Goal: Task Accomplishment & Management: Use online tool/utility

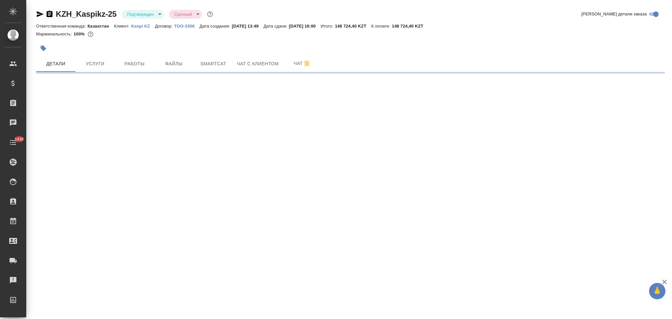
select select "RU"
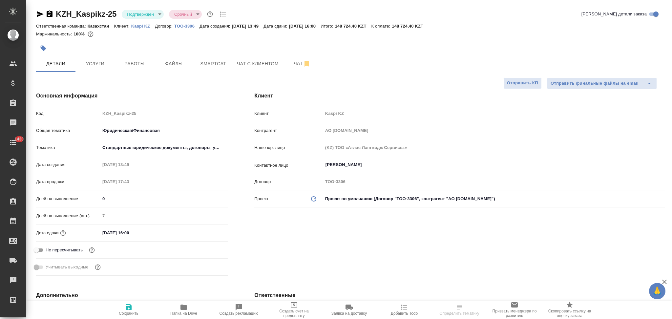
type textarea "x"
type input "Валеев Динар"
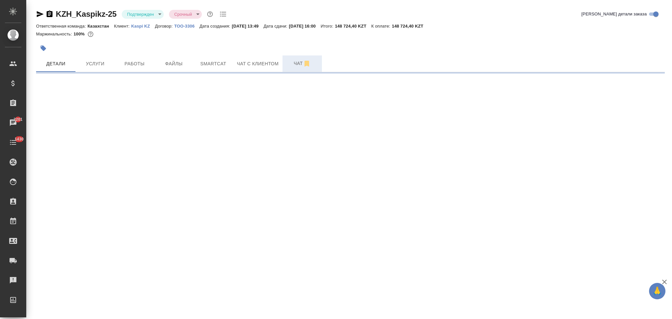
select select "RU"
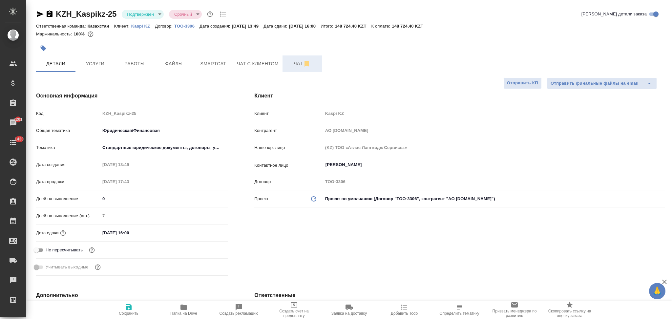
type textarea "x"
click at [214, 65] on span "Smartcat" at bounding box center [212, 64] width 31 height 8
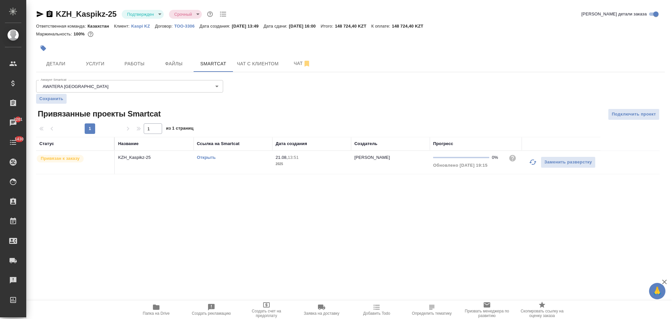
click at [209, 158] on link "Открыть" at bounding box center [206, 157] width 19 height 5
click at [175, 64] on span "Файлы" at bounding box center [173, 64] width 31 height 8
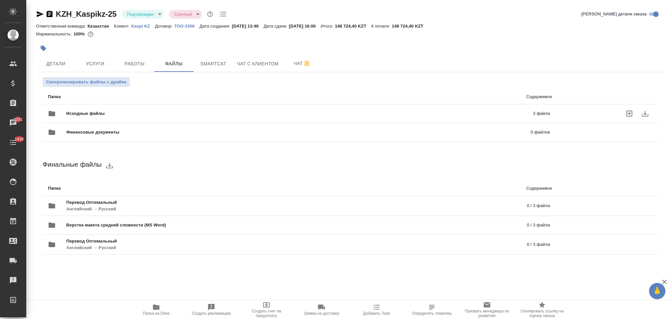
click at [164, 109] on div "Исходные файлы 3 файла" at bounding box center [299, 114] width 502 height 16
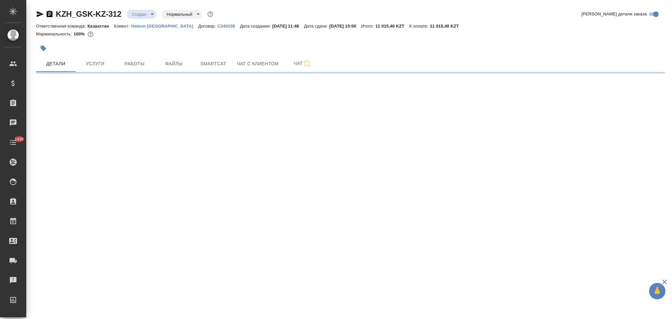
select select "RU"
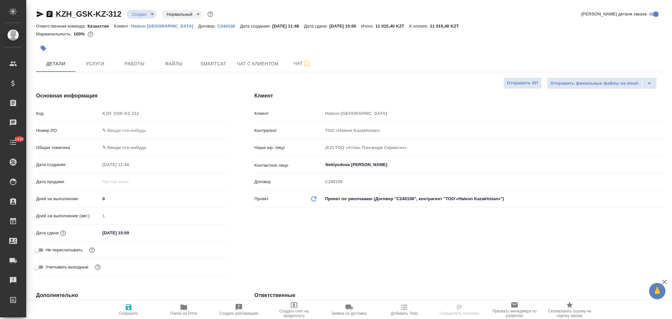
type textarea "x"
click at [95, 65] on span "Услуги" at bounding box center [94, 64] width 31 height 8
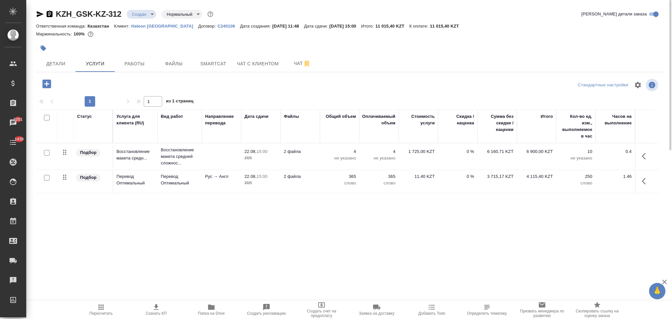
click at [323, 183] on p "слово" at bounding box center [339, 183] width 33 height 7
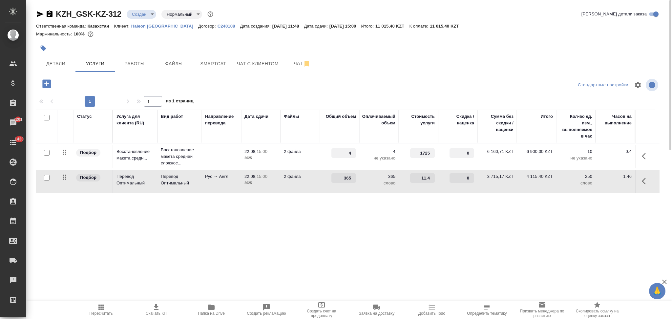
click at [323, 168] on td "365" at bounding box center [339, 156] width 39 height 23
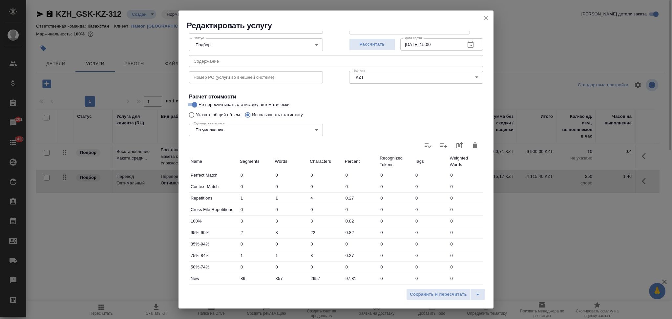
scroll to position [129, 0]
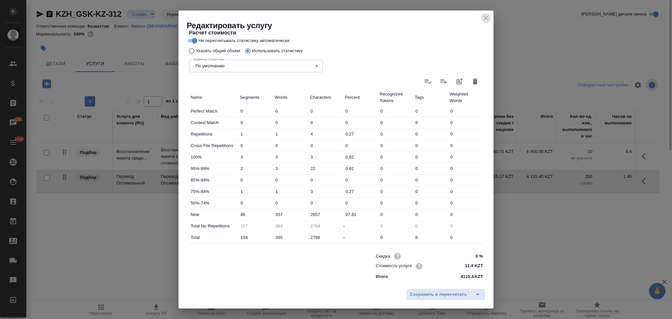
click at [487, 18] on icon "close" at bounding box center [486, 18] width 8 height 8
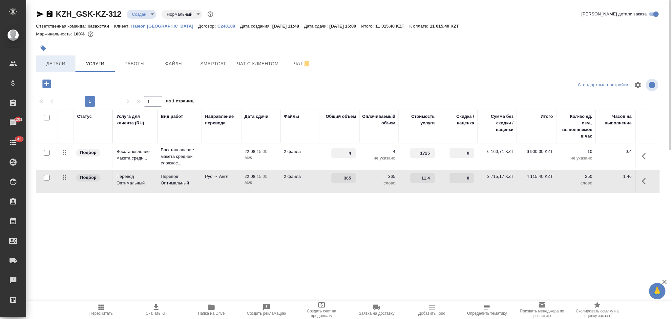
click at [66, 66] on span "Детали" at bounding box center [55, 64] width 31 height 8
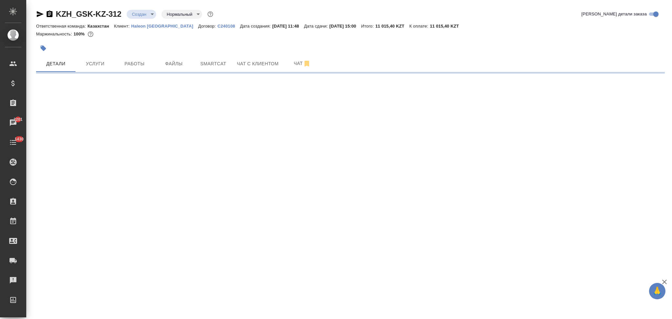
select select "RU"
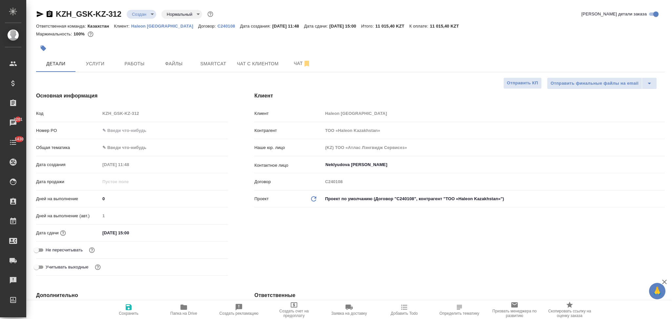
type textarea "x"
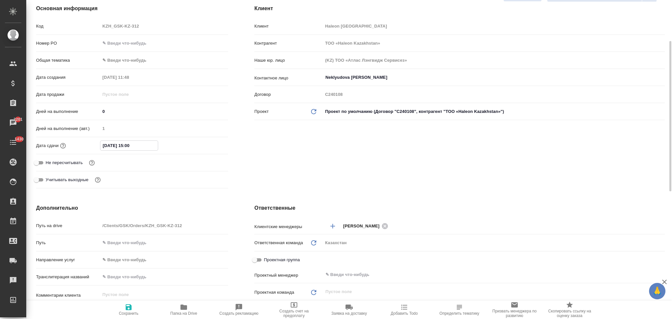
click at [140, 144] on input "22.08.2025 15:00" at bounding box center [128, 146] width 57 height 10
click at [208, 147] on icon "button" at bounding box center [209, 145] width 8 height 8
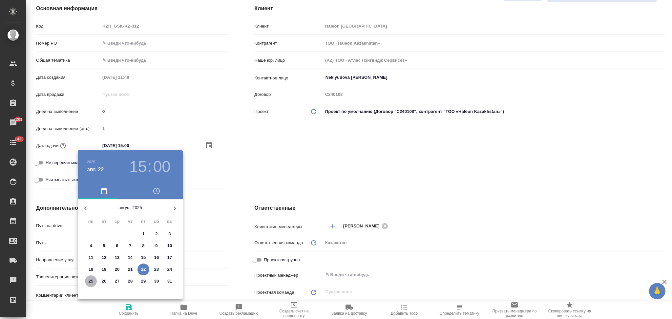
click at [90, 282] on p "25" at bounding box center [91, 281] width 5 height 7
type input "25.08.2025 15:00"
type textarea "x"
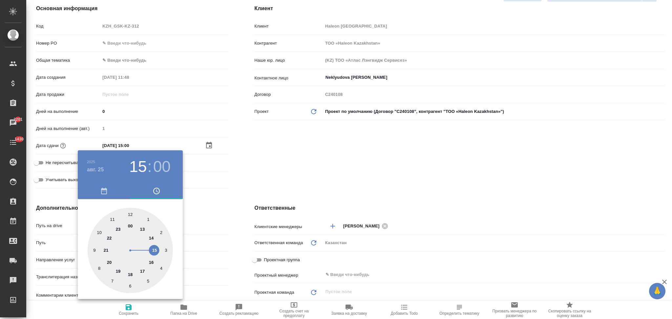
click at [93, 249] on div at bounding box center [130, 250] width 85 height 85
type input "25.08.2025 09:00"
type textarea "x"
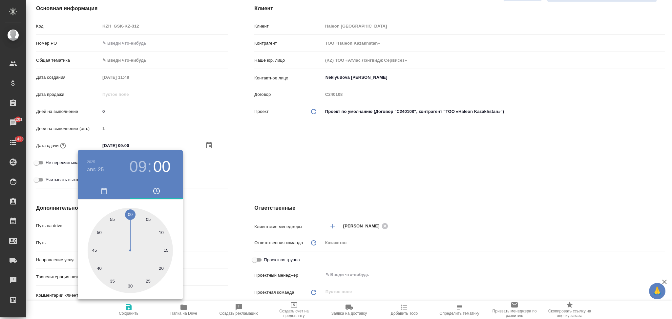
drag, startPoint x: 207, startPoint y: 191, endPoint x: 208, endPoint y: 176, distance: 14.1
click at [207, 189] on div at bounding box center [336, 159] width 672 height 319
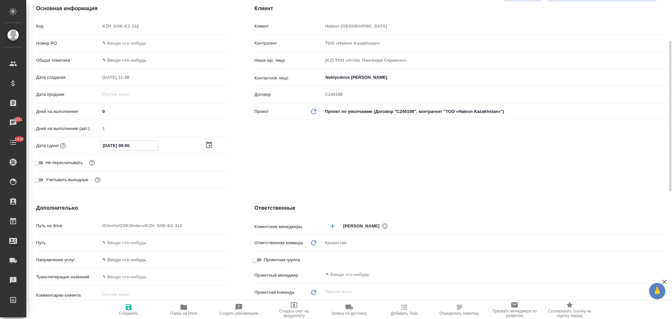
drag, startPoint x: 130, startPoint y: 144, endPoint x: 126, endPoint y: 143, distance: 3.7
click at [126, 143] on input "25.08.2025 09:00" at bounding box center [128, 146] width 57 height 10
type input "25.08.2025 10:00"
type textarea "x"
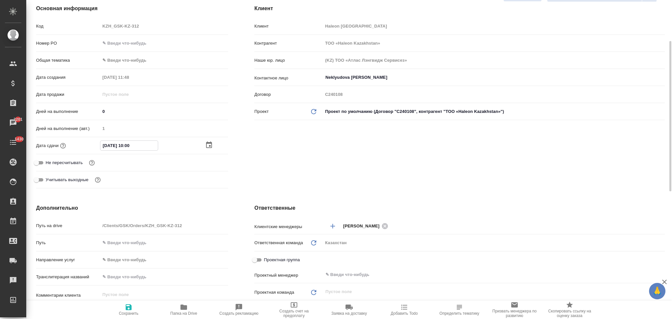
type textarea "x"
type input "25.08.2025 10:00"
click at [128, 308] on icon "button" at bounding box center [129, 307] width 6 height 6
type textarea "x"
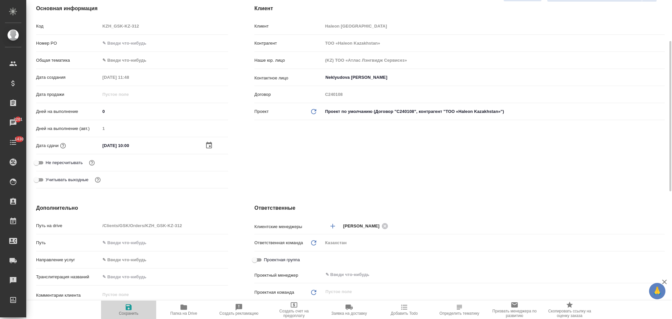
type textarea "x"
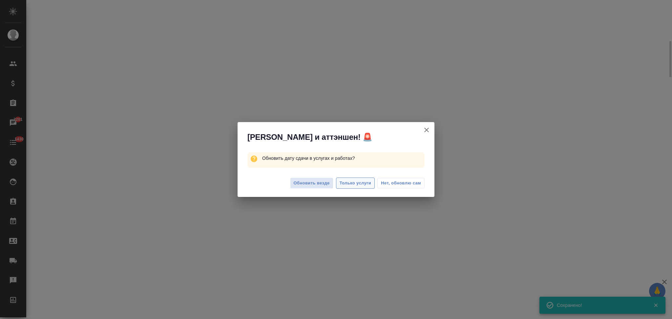
select select "RU"
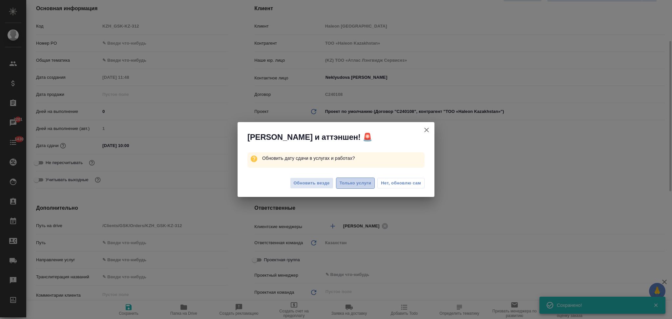
type textarea "x"
click at [349, 184] on span "Только услуги" at bounding box center [355, 183] width 32 height 8
type textarea "x"
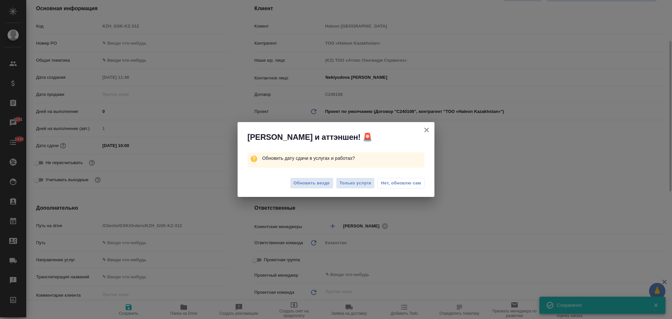
type textarea "x"
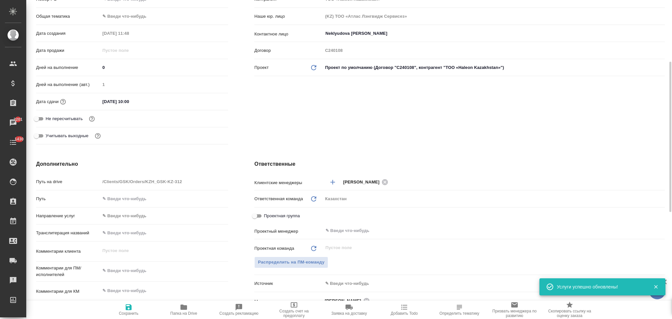
scroll to position [0, 0]
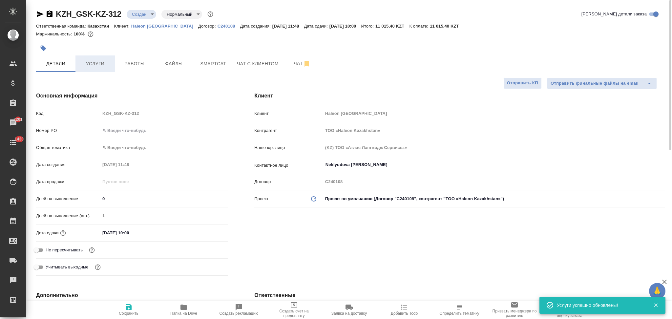
click at [101, 63] on span "Услуги" at bounding box center [94, 64] width 31 height 8
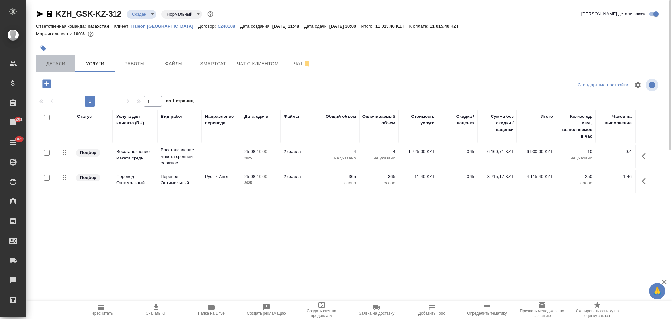
click at [61, 65] on span "Детали" at bounding box center [55, 64] width 31 height 8
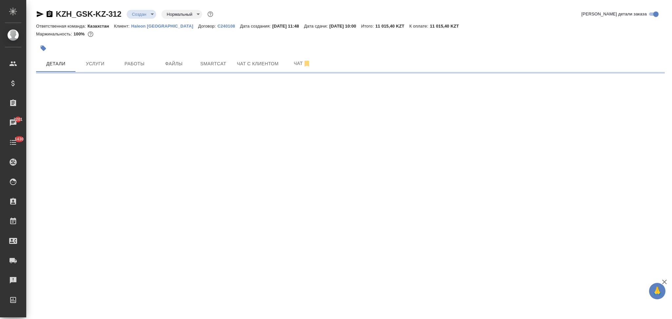
select select "RU"
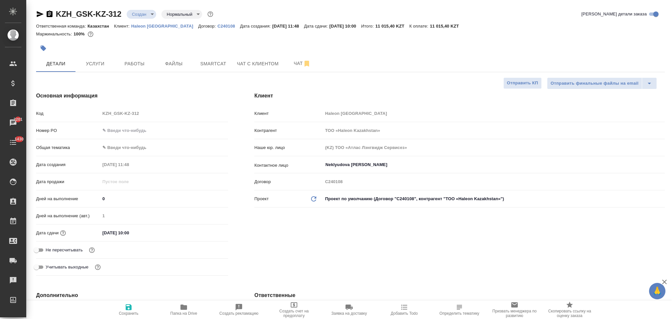
type textarea "x"
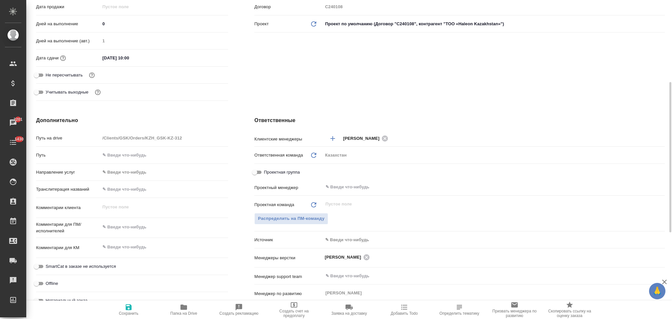
click at [130, 221] on div "x" at bounding box center [164, 227] width 128 height 14
type textarea "x"
type textarea "р"
type textarea "x"
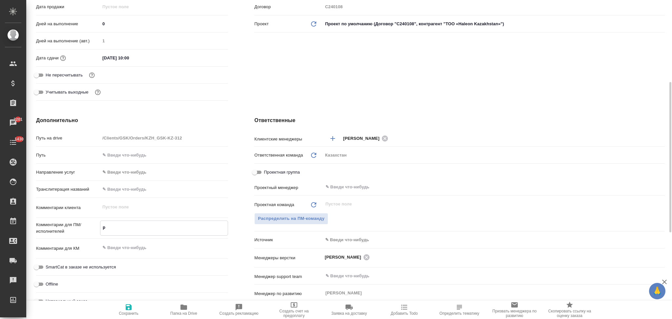
type textarea "x"
type textarea "ру"
type textarea "x"
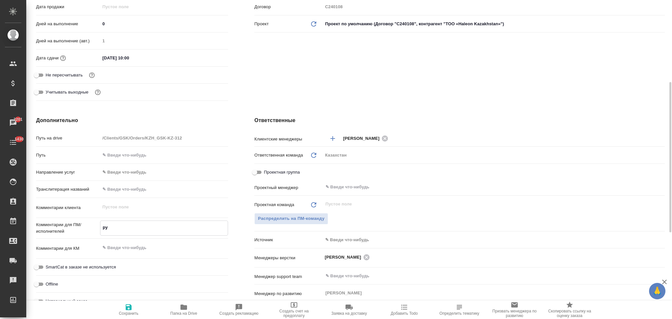
type textarea "рус"
type textarea "x"
type textarea "рус-"
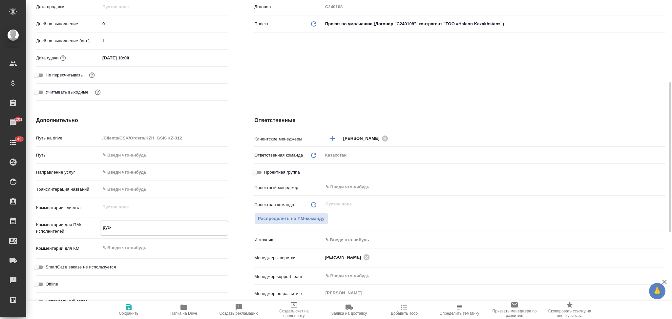
type textarea "x"
type textarea "рус-а"
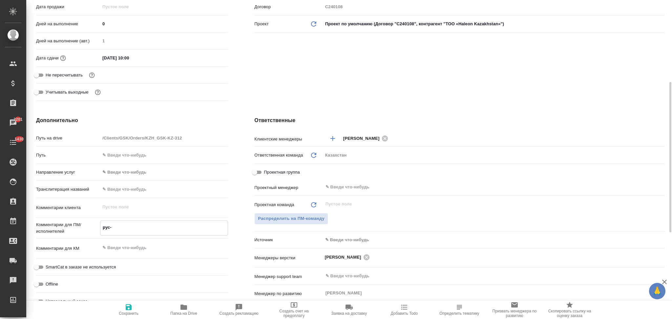
type textarea "x"
type textarea "рус-ан"
type textarea "x"
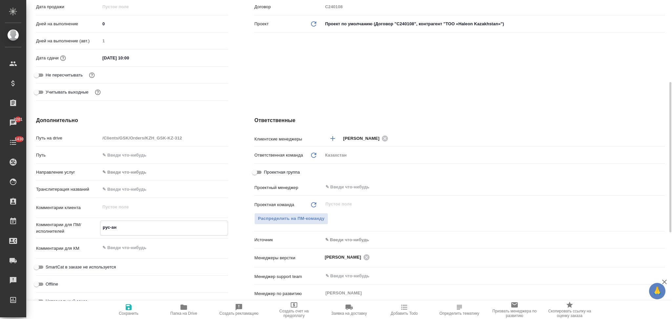
type textarea "x"
type textarea "рус-анг"
type textarea "x"
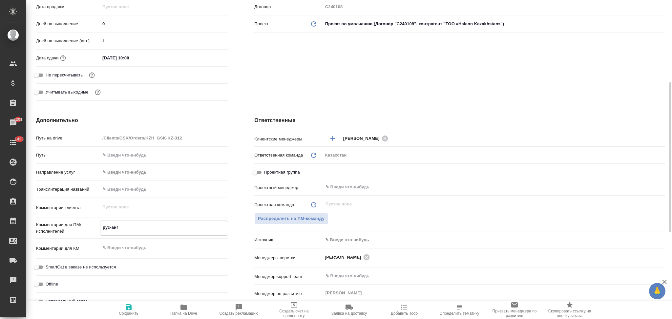
type textarea "рус-англ"
type textarea "x"
type textarea "рус-англ"
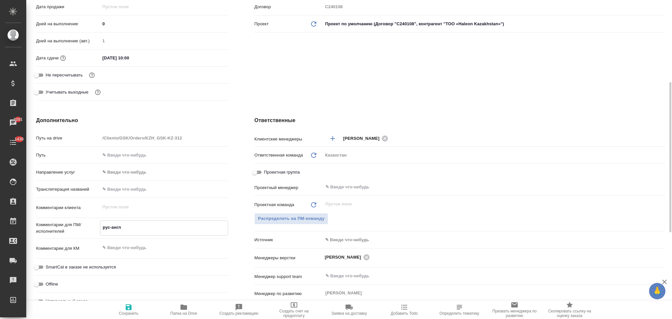
type textarea "x"
click at [128, 310] on icon "button" at bounding box center [129, 307] width 6 height 6
type textarea "x"
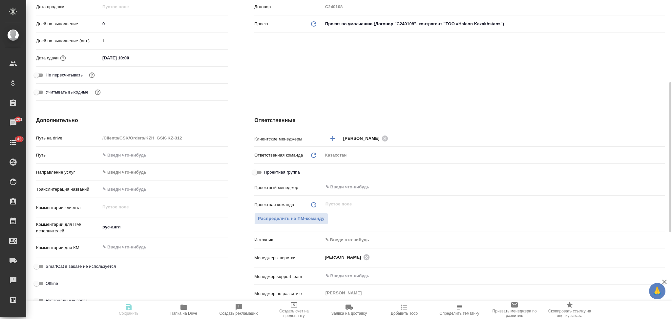
type textarea "x"
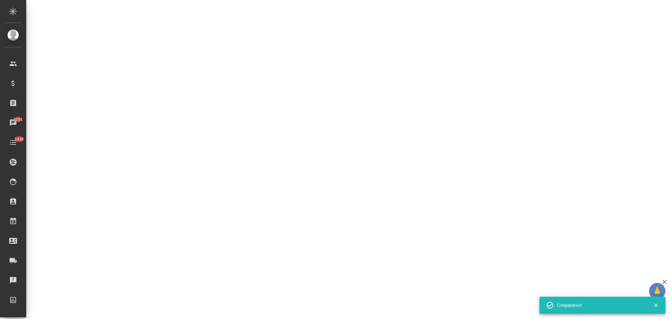
select select "RU"
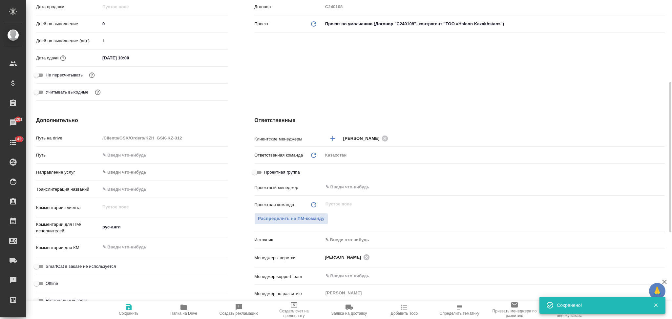
type textarea "x"
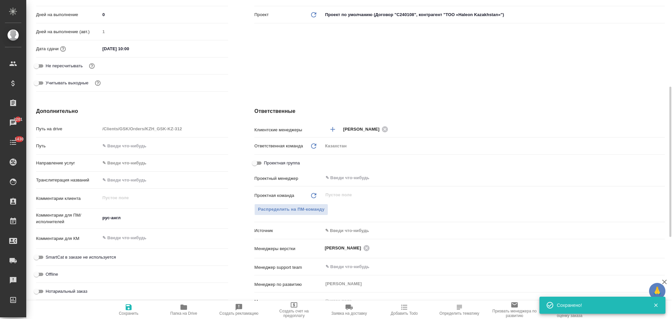
scroll to position [140, 0]
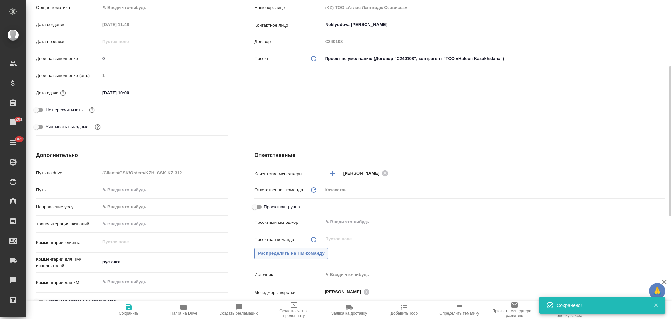
click at [272, 252] on span "Распределить на ПМ-команду" at bounding box center [291, 254] width 67 height 8
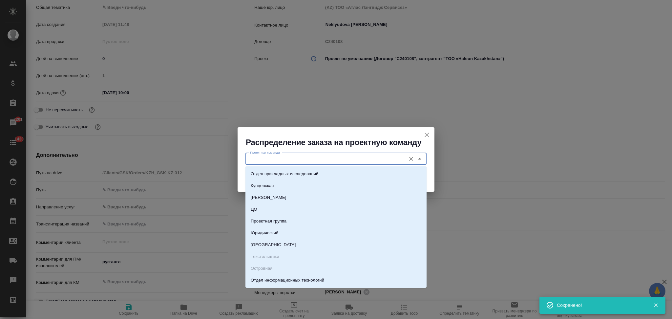
click at [274, 159] on input "Проектная команда" at bounding box center [324, 159] width 155 height 8
click at [261, 234] on p "Юридический" at bounding box center [265, 233] width 28 height 7
type input "Юридический"
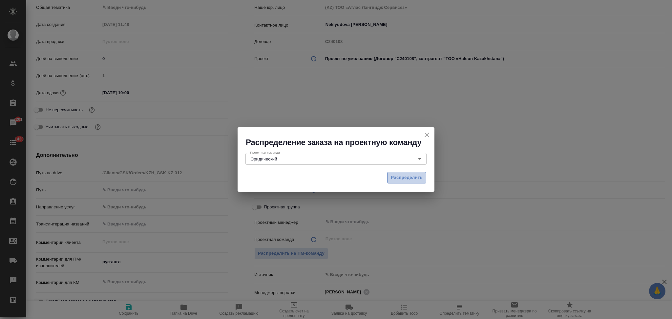
click at [392, 180] on span "Распределить" at bounding box center [407, 178] width 32 height 8
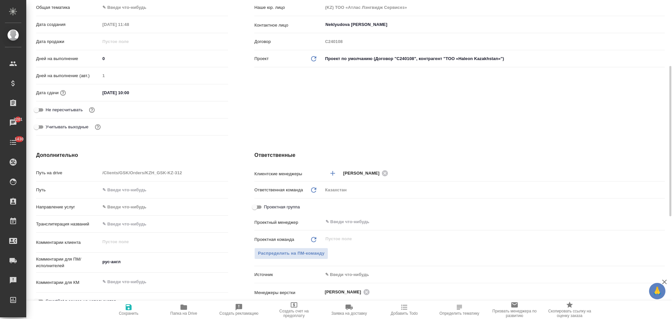
type textarea "x"
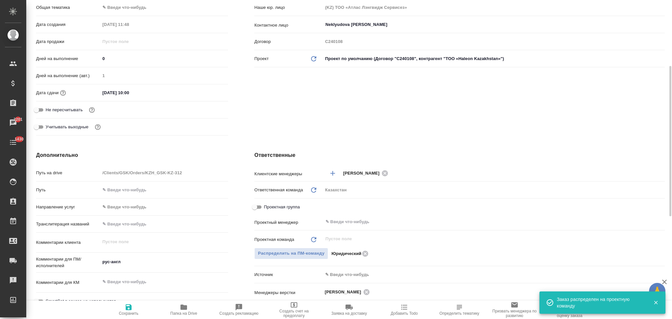
scroll to position [0, 0]
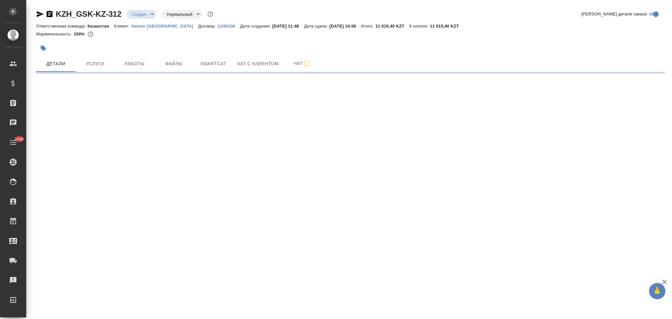
select select "RU"
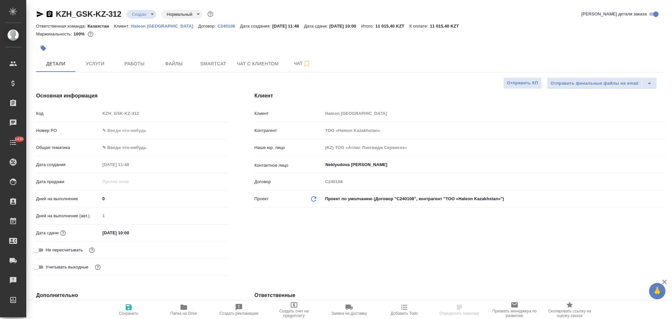
type textarea "x"
click at [138, 14] on body "🙏 .cls-1 fill:#fff; AWATERA Aslanukova Sati Клиенты Спецификации Заказы Чаты 14…" at bounding box center [336, 159] width 672 height 319
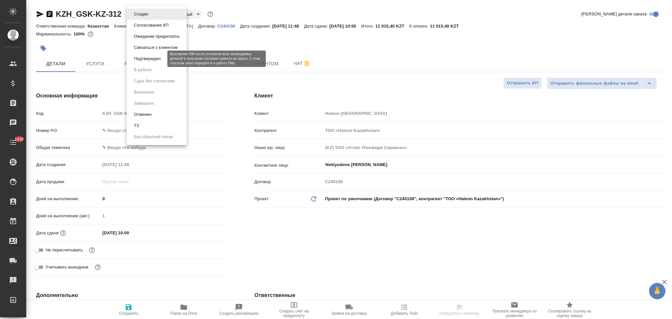
click at [143, 57] on button "Подтвержден" at bounding box center [147, 58] width 31 height 7
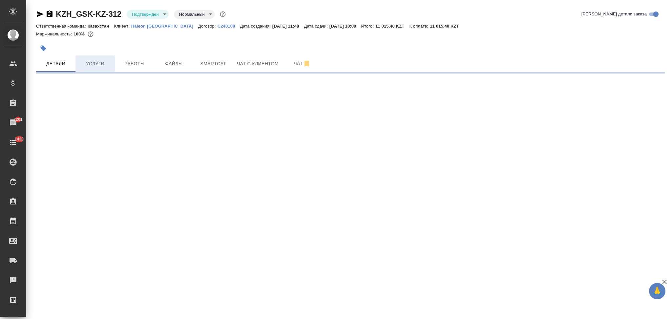
select select "RU"
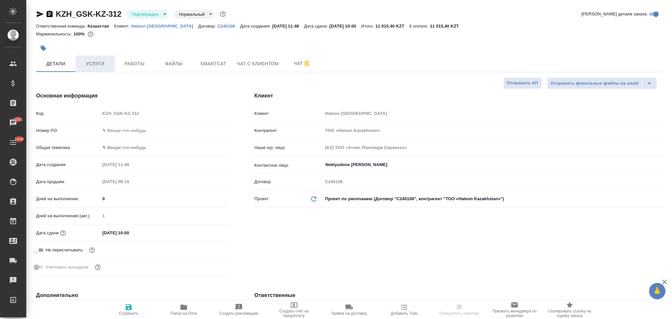
type textarea "x"
click at [96, 63] on span "Услуги" at bounding box center [94, 64] width 31 height 8
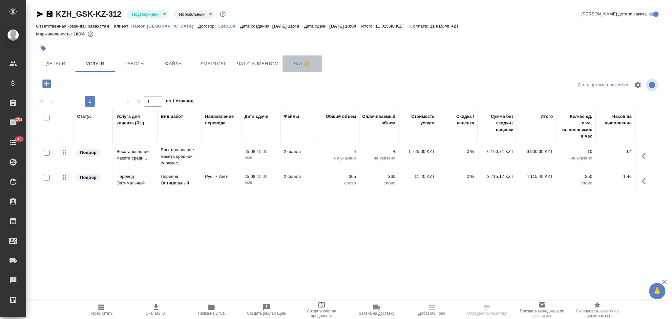
drag, startPoint x: 294, startPoint y: 66, endPoint x: 290, endPoint y: 71, distance: 6.7
click at [294, 66] on span "Чат" at bounding box center [301, 63] width 31 height 8
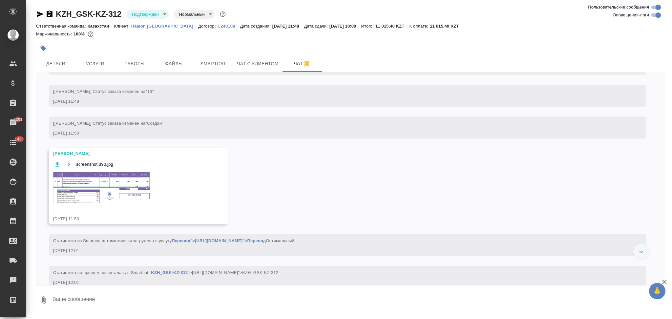
scroll to position [87, 0]
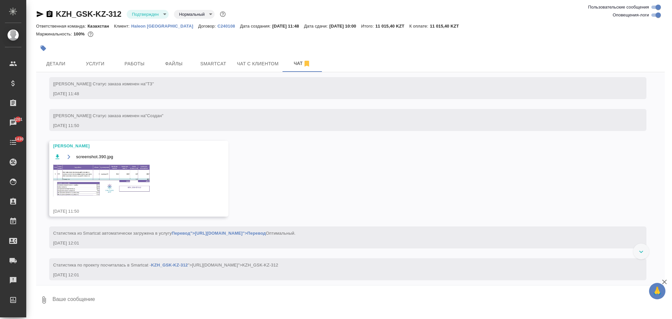
click at [85, 169] on img at bounding box center [102, 180] width 98 height 32
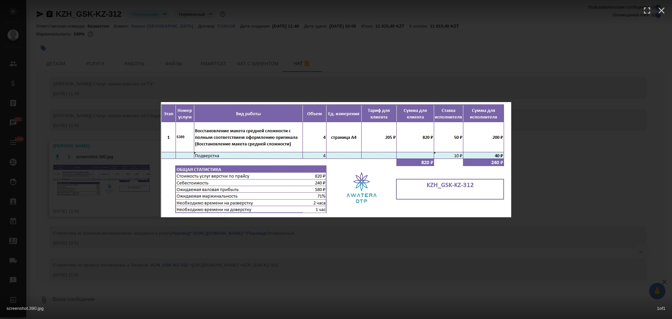
click at [85, 169] on div "screenshot.390.jpg 1 of 1" at bounding box center [336, 159] width 672 height 319
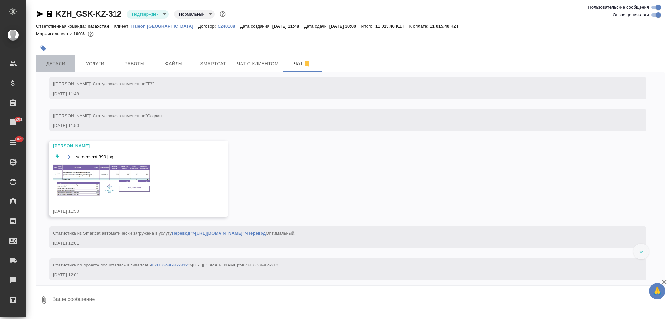
click at [57, 65] on span "Детали" at bounding box center [55, 64] width 31 height 8
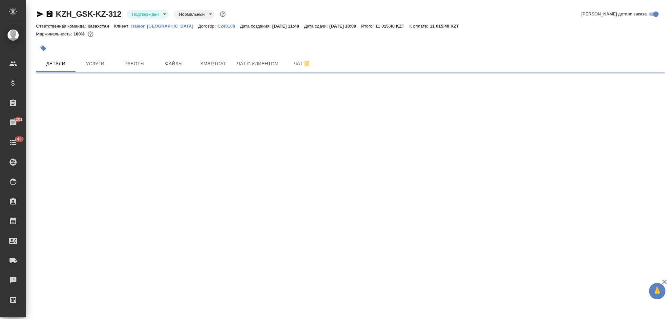
select select "RU"
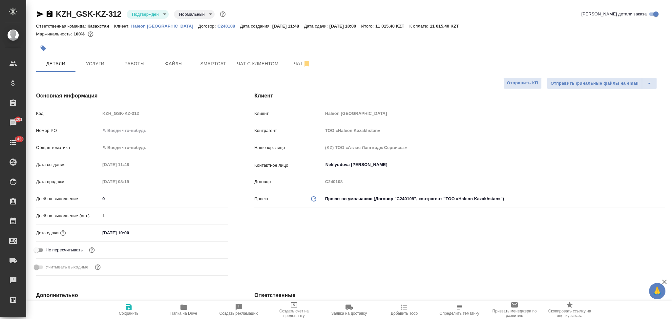
type textarea "x"
click at [38, 15] on icon "button" at bounding box center [40, 14] width 7 height 6
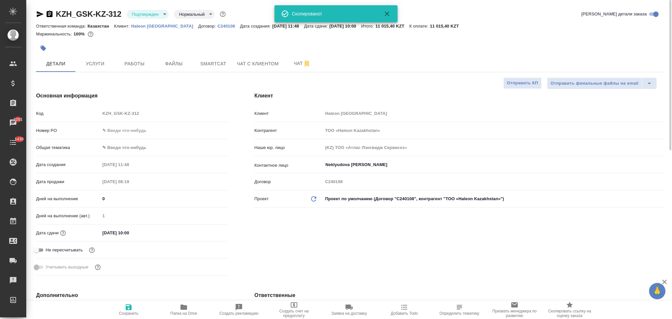
type textarea "x"
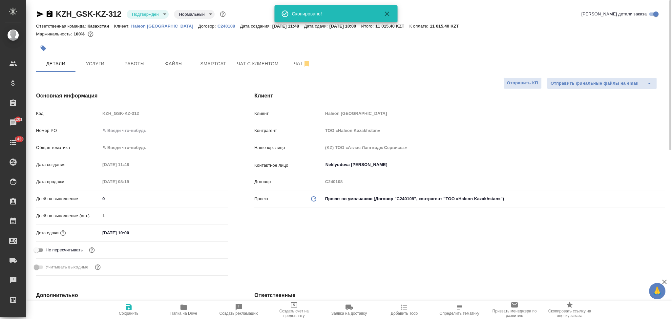
type textarea "x"
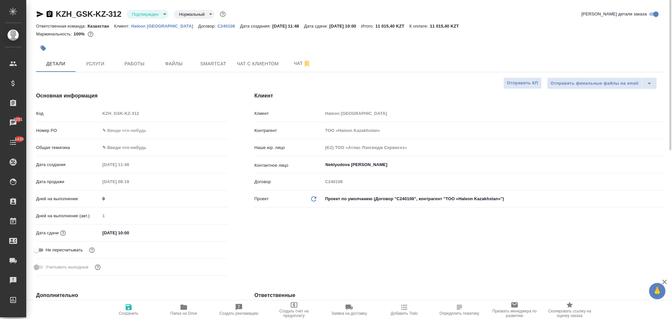
type textarea "x"
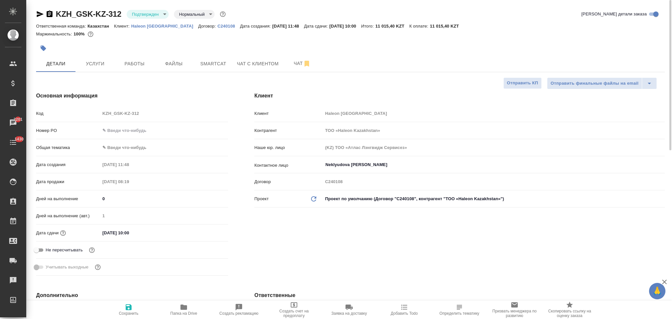
type textarea "x"
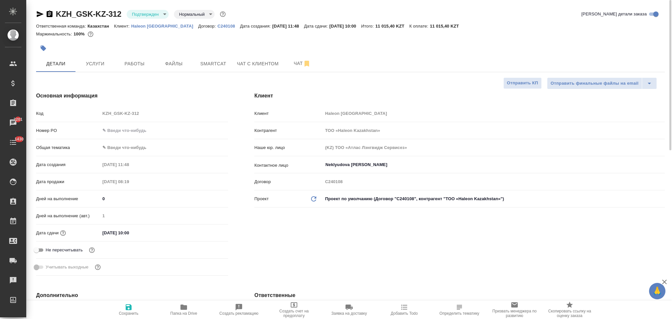
type textarea "x"
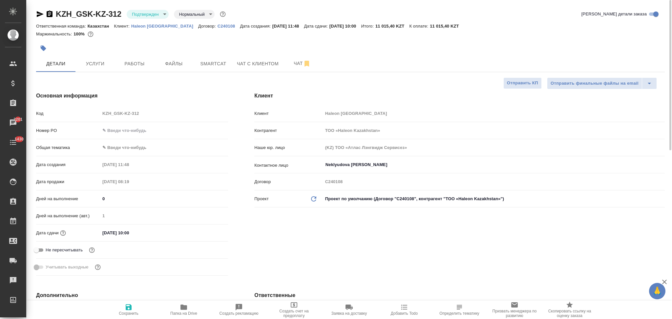
type textarea "x"
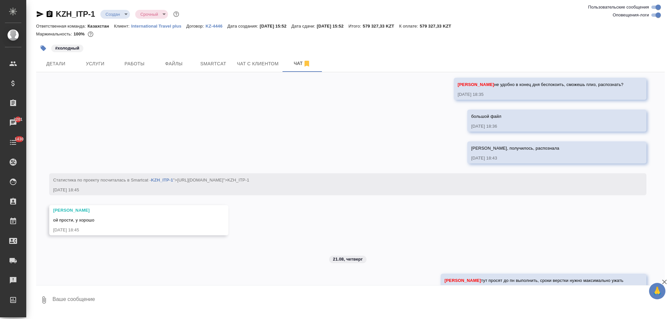
scroll to position [493, 0]
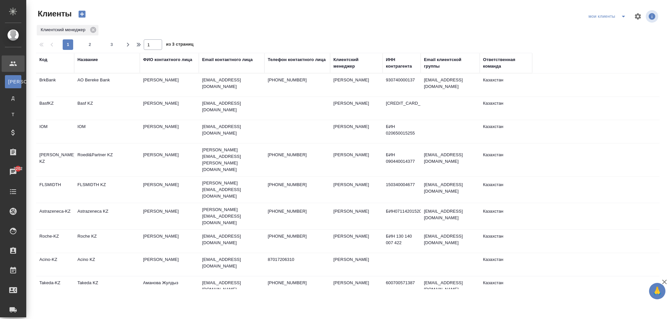
select select "RU"
click at [94, 61] on div "Название" at bounding box center [87, 59] width 20 height 7
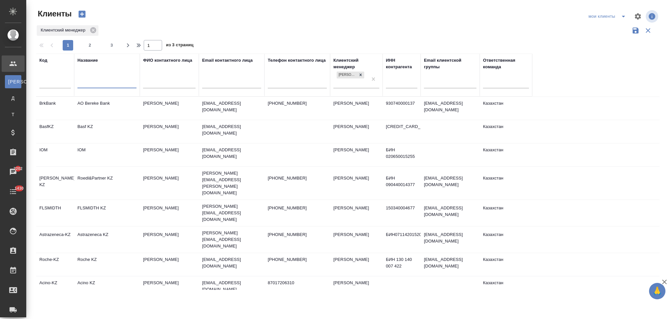
click at [102, 86] on input "text" at bounding box center [106, 84] width 59 height 8
type input "o"
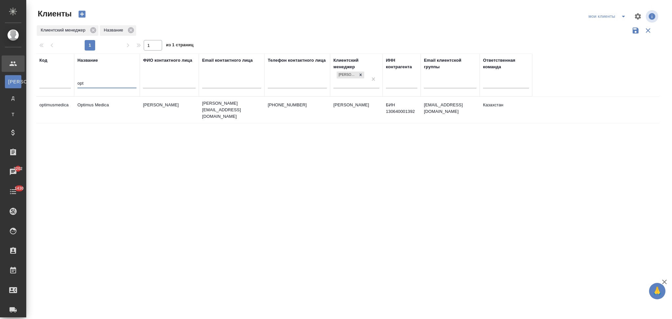
type input "opt"
click at [126, 106] on td "Optimus Medica" at bounding box center [107, 109] width 66 height 23
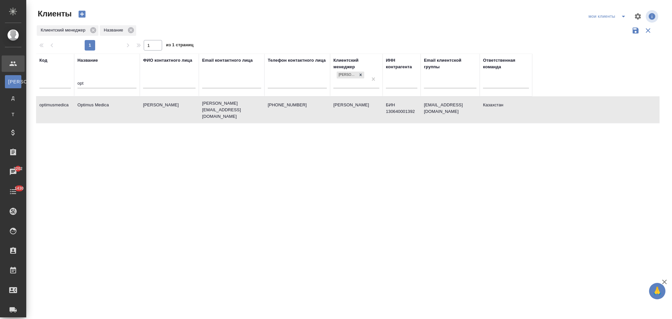
click at [126, 106] on td "Optimus Medica" at bounding box center [107, 109] width 66 height 23
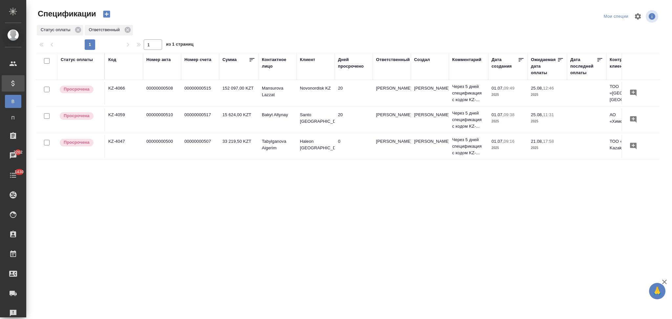
click at [221, 105] on td "33 219,50 KZT" at bounding box center [238, 93] width 39 height 23
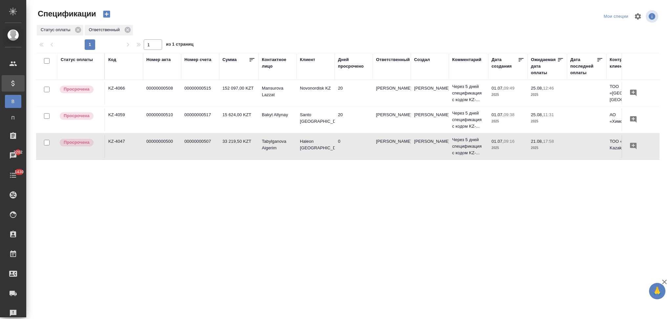
click at [221, 105] on td "33 219,50 KZT" at bounding box center [238, 93] width 39 height 23
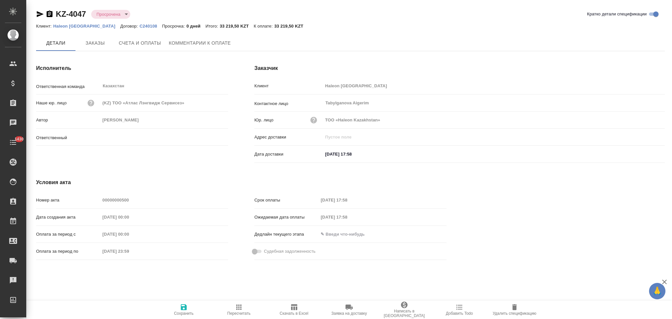
type input "[PERSON_NAME]"
click at [50, 15] on icon "button" at bounding box center [50, 13] width 6 height 7
click at [49, 14] on icon "button" at bounding box center [50, 14] width 8 height 8
click at [50, 15] on icon "button" at bounding box center [50, 13] width 6 height 7
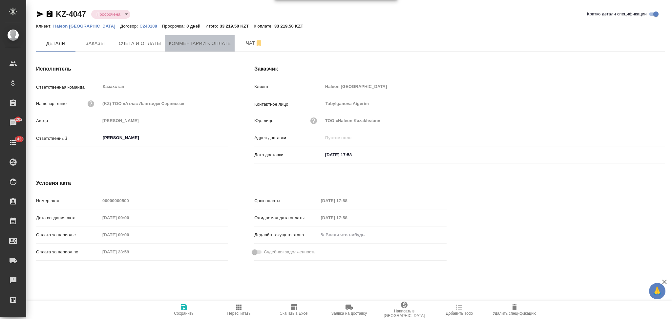
click at [215, 46] on span "Комментарии к оплате" at bounding box center [200, 43] width 62 height 8
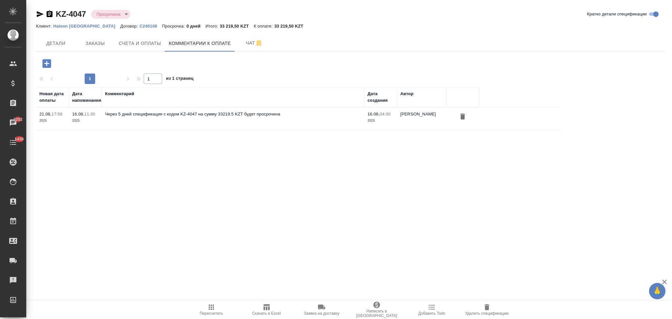
click at [49, 64] on icon "button" at bounding box center [46, 63] width 9 height 9
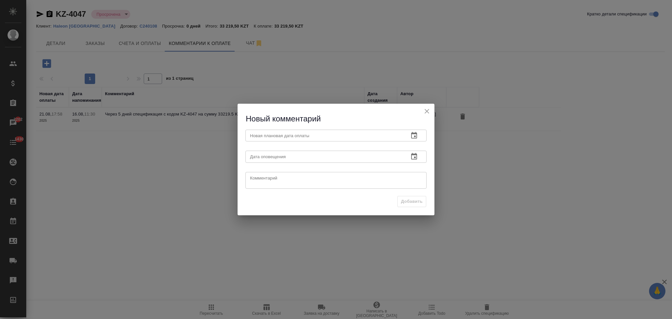
click at [412, 136] on icon "button" at bounding box center [414, 135] width 8 height 8
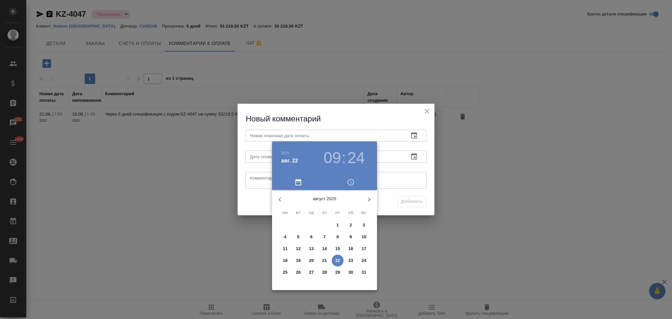
click at [338, 273] on p "29" at bounding box center [337, 272] width 5 height 7
type input "29.08.2025 09:24"
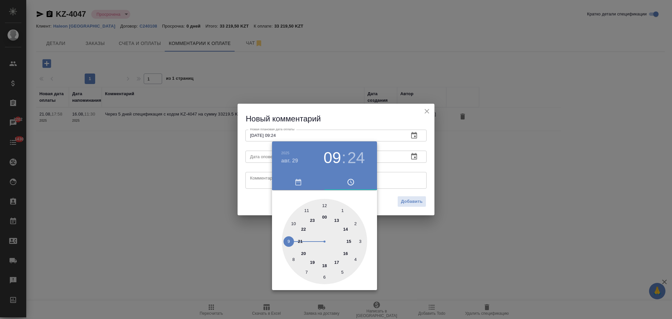
click at [243, 198] on div at bounding box center [336, 159] width 672 height 319
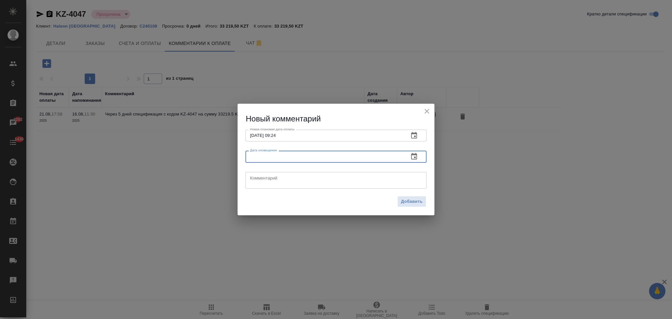
click at [261, 159] on input "text" at bounding box center [324, 157] width 158 height 12
click at [266, 181] on textarea at bounding box center [336, 180] width 172 height 10
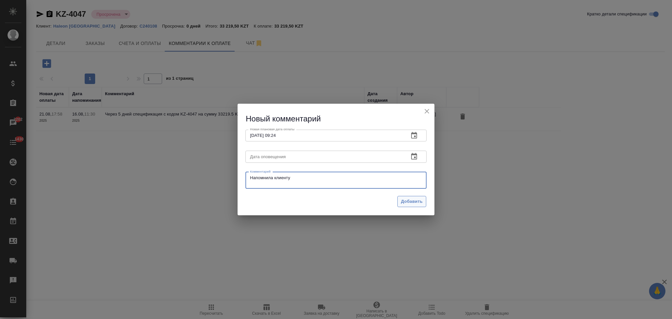
type textarea "Напомнила клиенту"
click at [400, 200] on button "Добавить" at bounding box center [411, 201] width 29 height 11
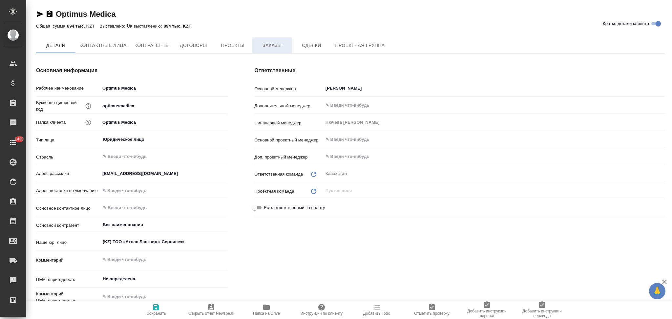
type textarea "x"
click at [272, 47] on span "Заказы" at bounding box center [271, 46] width 31 height 8
type textarea "x"
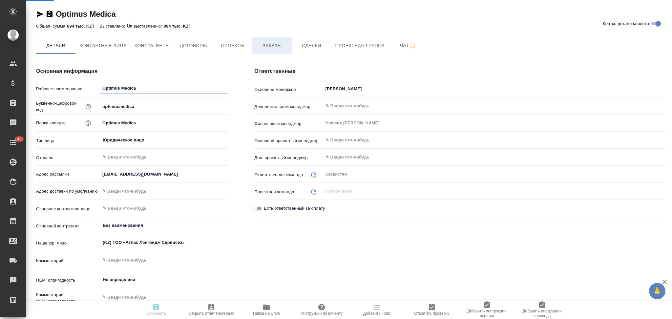
type textarea "x"
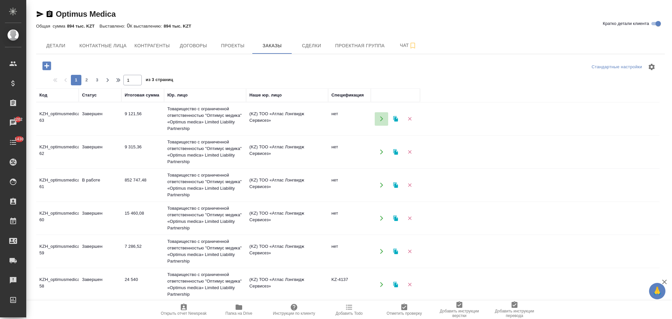
click at [380, 117] on icon "button" at bounding box center [381, 118] width 3 height 5
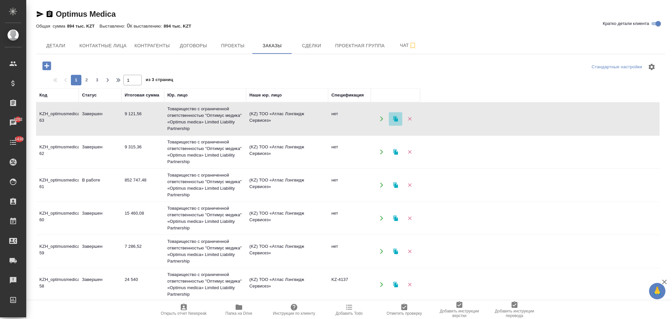
click at [395, 119] on icon "button" at bounding box center [395, 119] width 5 height 6
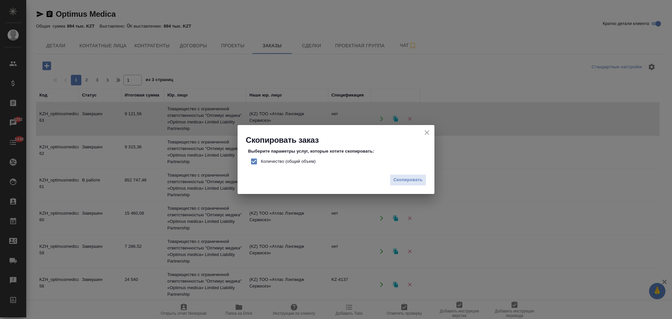
click at [252, 163] on input "Количество (общий объем)" at bounding box center [254, 161] width 14 height 14
checkbox input "false"
click at [406, 181] on span "Скопировать" at bounding box center [407, 180] width 29 height 8
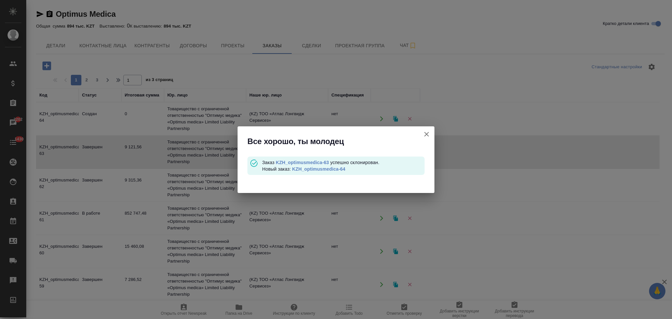
click at [337, 169] on link "KZH_optimusmedica-64" at bounding box center [318, 168] width 53 height 5
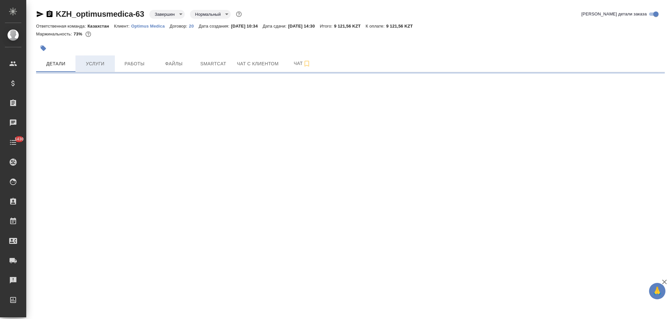
select select "RU"
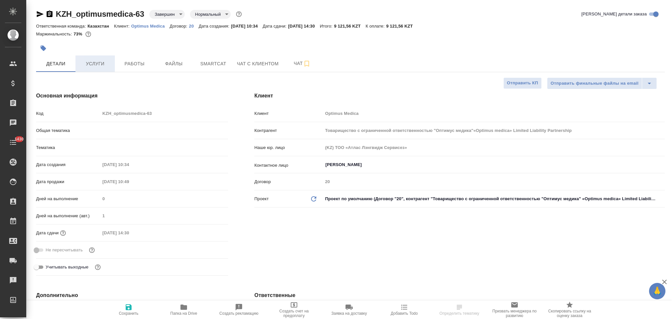
type input "Товарищество с ограниченной ответственностью "Оптимус медика"«Optimus medica» L…"
type textarea "x"
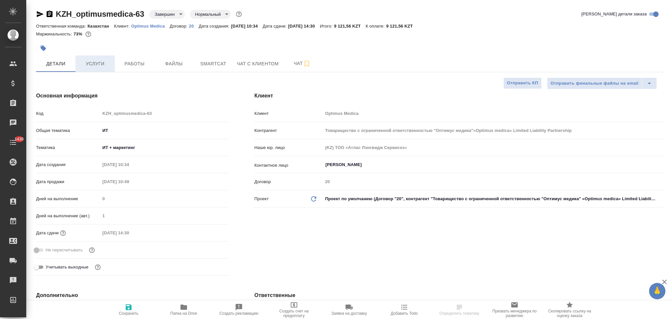
type textarea "x"
type input "Товарищество с ограниченной ответственностью "Оптимус медика"«Optimus medica» L…"
type textarea "x"
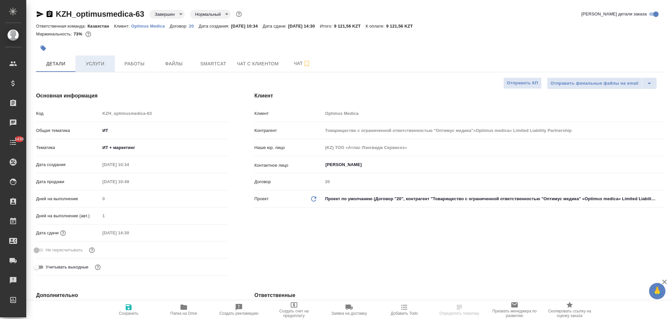
type textarea "x"
click at [98, 63] on span "Услуги" at bounding box center [94, 64] width 31 height 8
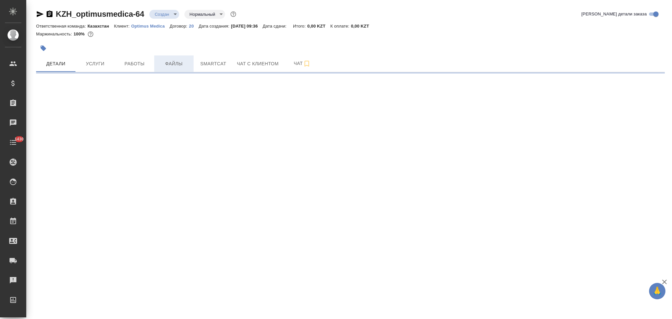
select select "RU"
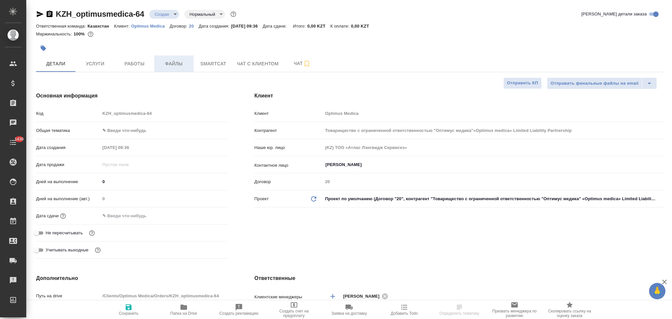
type textarea "x"
type input "Товарищество с ограниченной ответственностью "Оптимус медика"«Optimus medica» L…"
type textarea "x"
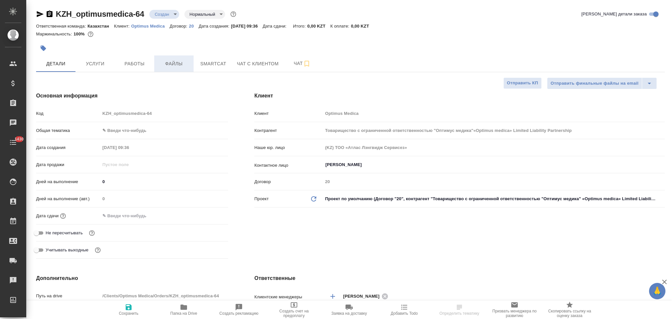
type textarea "x"
click at [175, 63] on span "Файлы" at bounding box center [173, 64] width 31 height 8
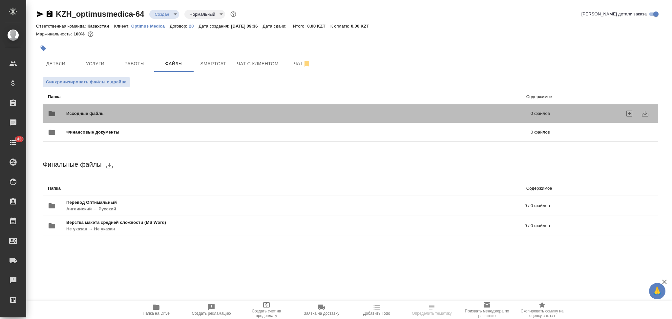
click at [113, 108] on div "Исходные файлы 0 файлов" at bounding box center [299, 114] width 502 height 16
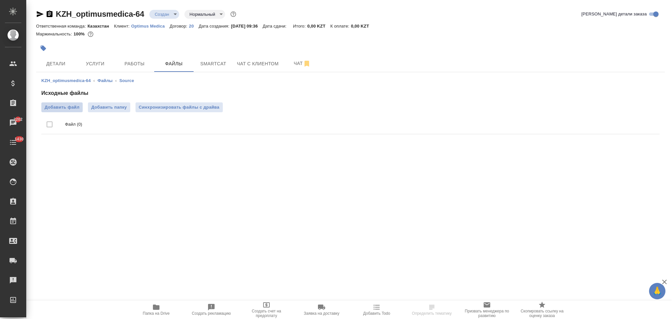
click at [70, 109] on span "Добавить файл" at bounding box center [62, 107] width 35 height 7
click at [0, 0] on input "Добавить файл" at bounding box center [0, 0] width 0 height 0
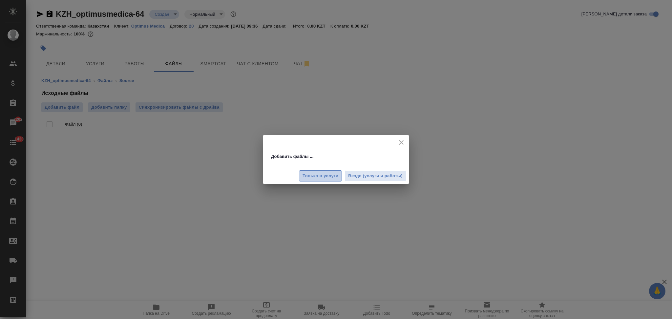
click at [315, 176] on span "Только в услуги" at bounding box center [320, 176] width 36 height 8
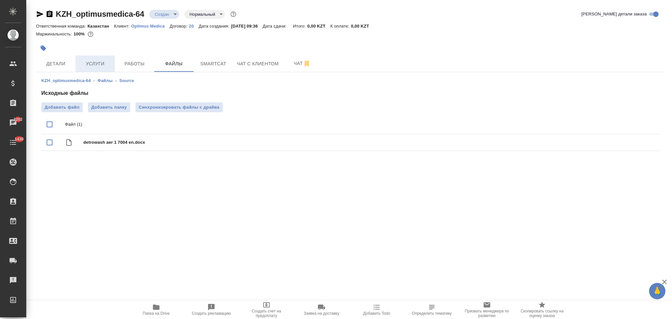
click at [96, 60] on span "Услуги" at bounding box center [94, 64] width 31 height 8
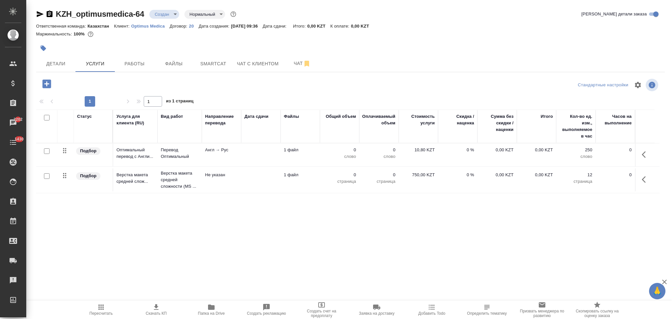
click at [46, 152] on input "checkbox" at bounding box center [47, 151] width 6 height 6
checkbox input "true"
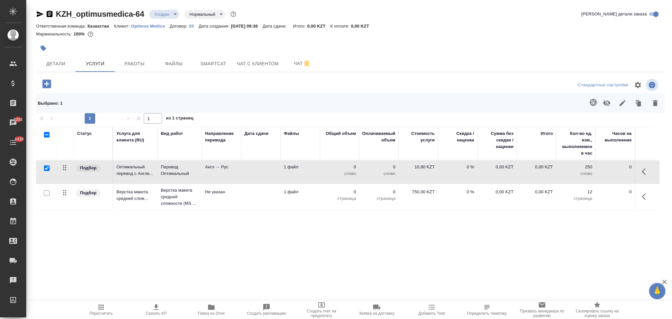
click at [591, 101] on icon "button" at bounding box center [593, 102] width 8 height 8
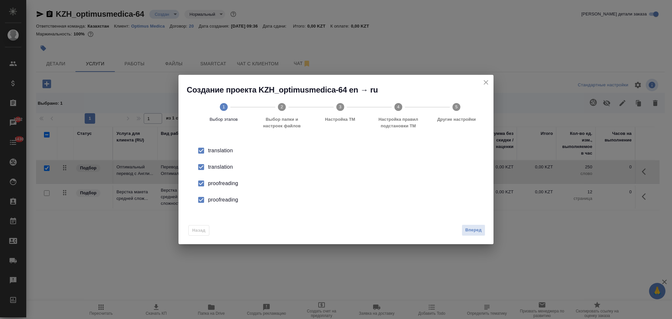
click at [211, 154] on div "translation" at bounding box center [343, 151] width 270 height 8
click at [213, 180] on div "proofreading" at bounding box center [343, 183] width 270 height 8
click at [219, 187] on div "proofreading" at bounding box center [343, 183] width 270 height 8
click at [469, 230] on span "Вперед" at bounding box center [473, 230] width 16 height 8
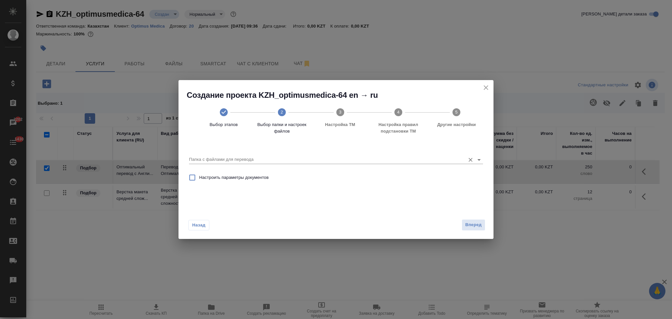
click at [227, 160] on input "Папка с файлами для перевода" at bounding box center [325, 159] width 273 height 8
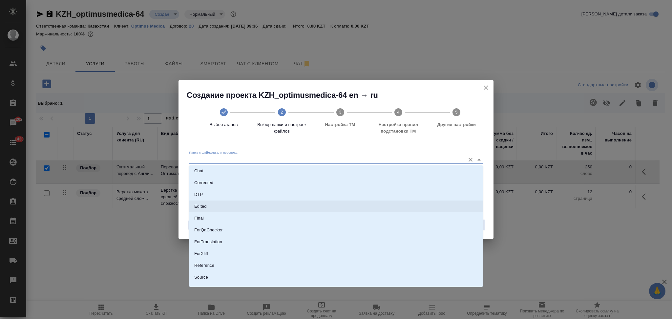
scroll to position [46, 0]
click at [214, 255] on li "Source" at bounding box center [336, 257] width 294 height 12
type input "Source"
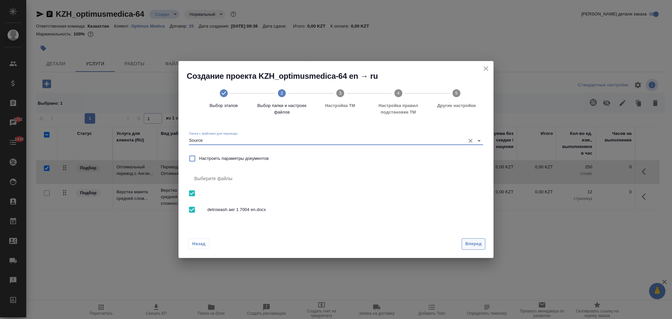
click at [473, 246] on span "Вперед" at bounding box center [473, 244] width 16 height 8
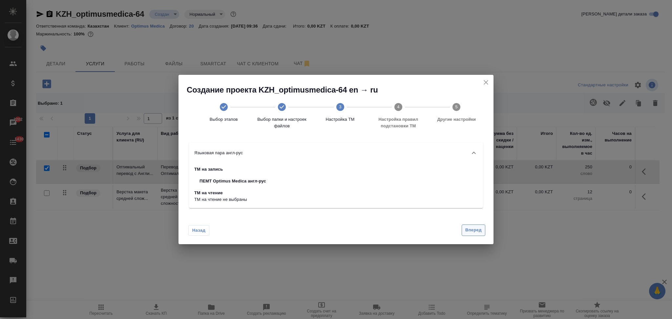
click at [466, 229] on span "Вперед" at bounding box center [473, 230] width 16 height 8
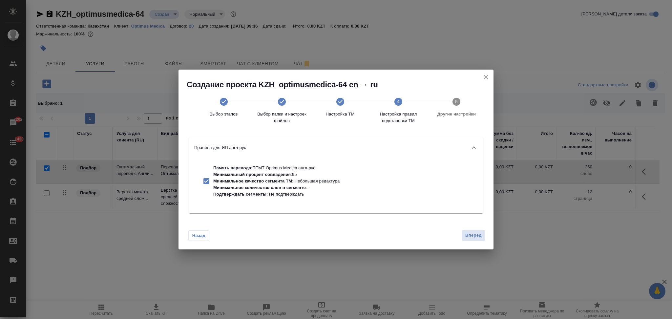
click at [253, 185] on p "Минимальное количество слов в сегменте" at bounding box center [259, 187] width 92 height 5
checkbox input "false"
drag, startPoint x: 471, startPoint y: 235, endPoint x: 441, endPoint y: 238, distance: 29.7
click at [470, 235] on span "Вперед" at bounding box center [473, 235] width 16 height 8
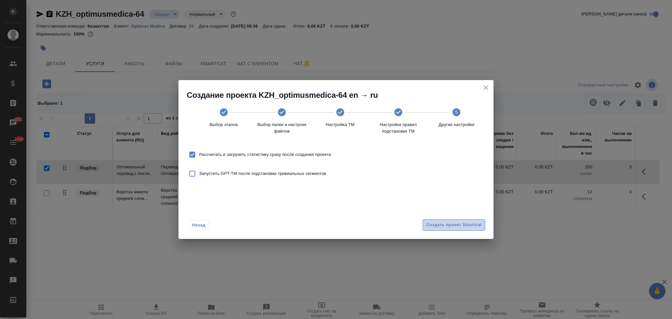
click at [433, 222] on span "Создать проект Smartcat" at bounding box center [453, 225] width 55 height 8
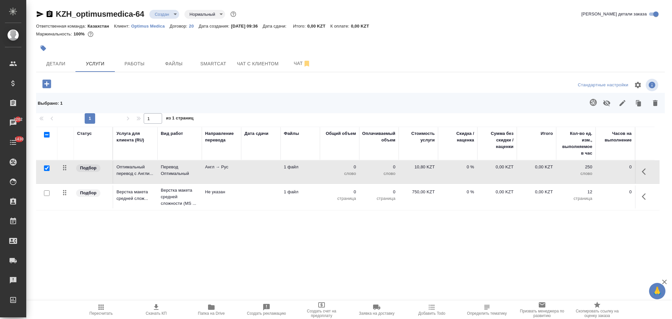
click at [250, 183] on td at bounding box center [260, 171] width 39 height 23
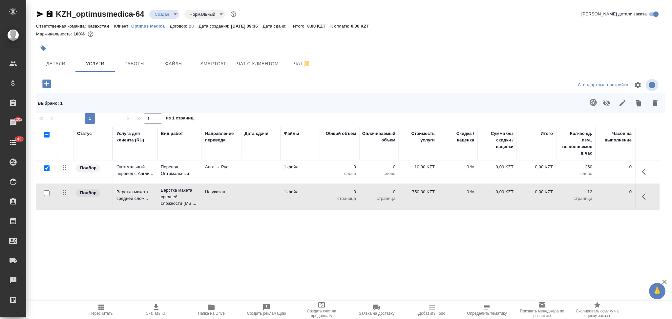
click at [250, 183] on td at bounding box center [260, 171] width 39 height 23
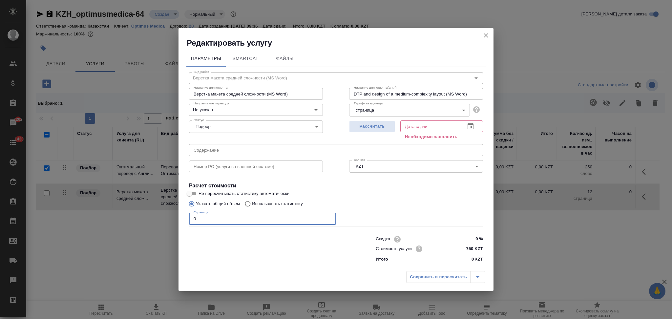
drag, startPoint x: 205, startPoint y: 220, endPoint x: 185, endPoint y: 219, distance: 20.0
click at [185, 219] on div "Параметры SmartCat Файлы Вид работ Верстка макета средней сложности (MS Word) В…" at bounding box center [335, 158] width 315 height 220
type input "2"
click at [387, 126] on span "Рассчитать" at bounding box center [371, 127] width 39 height 8
type input "22.08.2025 10:10"
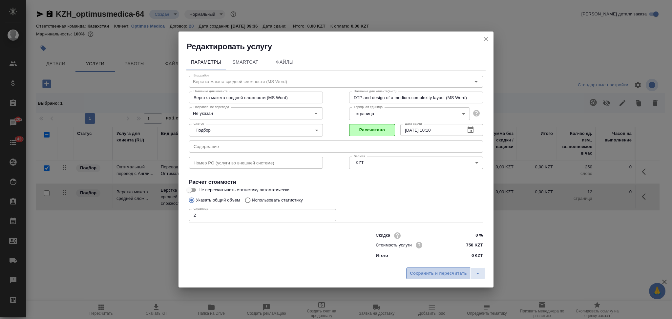
click at [426, 276] on span "Сохранить и пересчитать" at bounding box center [438, 274] width 57 height 8
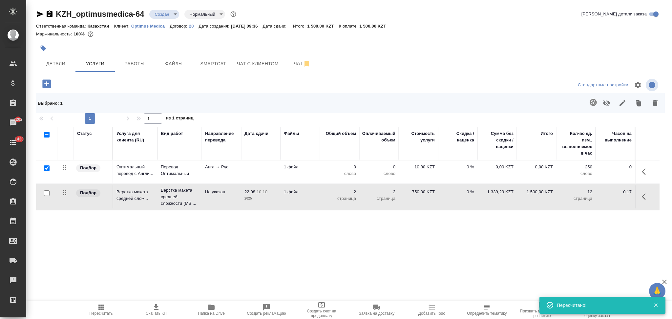
click at [258, 169] on td at bounding box center [260, 171] width 39 height 23
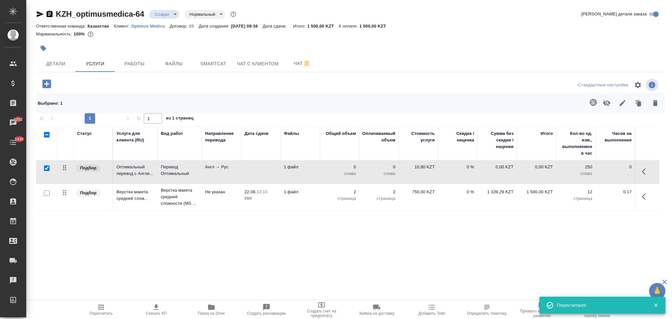
click at [258, 169] on td at bounding box center [260, 171] width 39 height 23
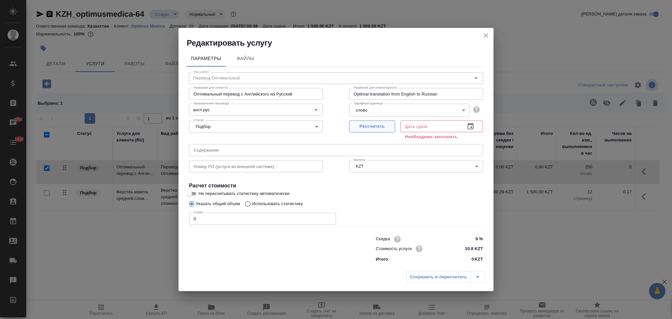
click at [369, 129] on span "Рассчитать" at bounding box center [371, 127] width 39 height 8
type input "22.08.2025 09:39"
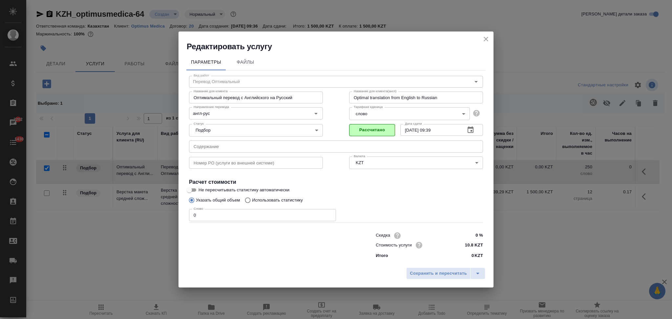
click at [247, 202] on input "Использовать статистику" at bounding box center [246, 200] width 10 height 12
radio input "true"
radio input "false"
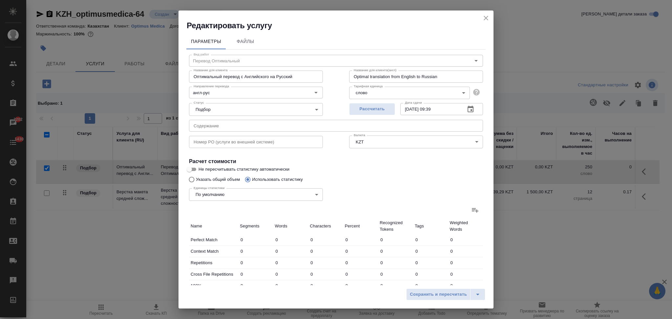
click at [471, 213] on icon at bounding box center [475, 210] width 8 height 8
click at [0, 0] on input "file" at bounding box center [0, 0] width 0 height 0
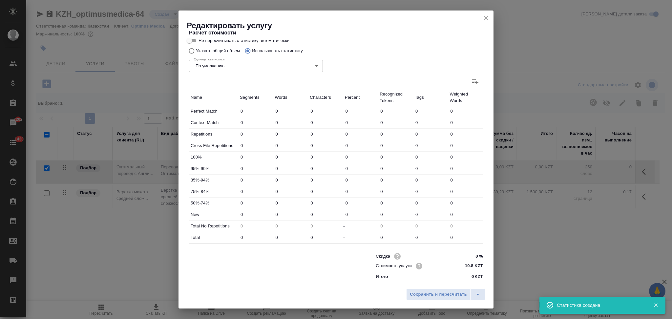
type input "51"
type input "1125"
type input "6652"
type input "51"
type input "1125"
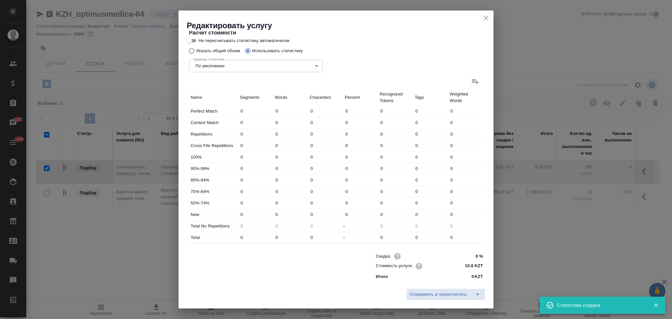
type input "6652"
type input "51"
type input "1125"
type input "6652"
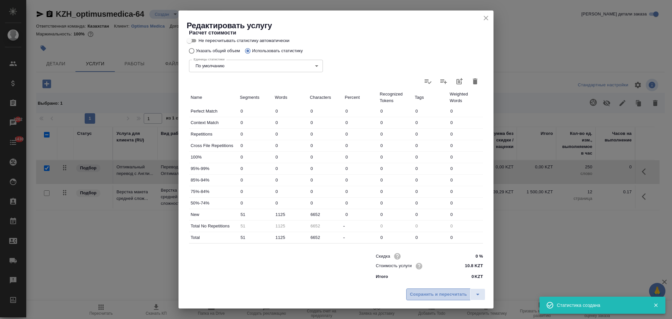
click at [412, 293] on span "Сохранить и пересчитать" at bounding box center [438, 295] width 57 height 8
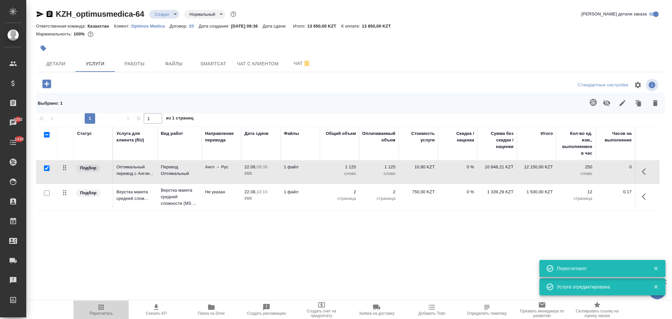
click at [103, 308] on icon "button" at bounding box center [101, 307] width 8 height 8
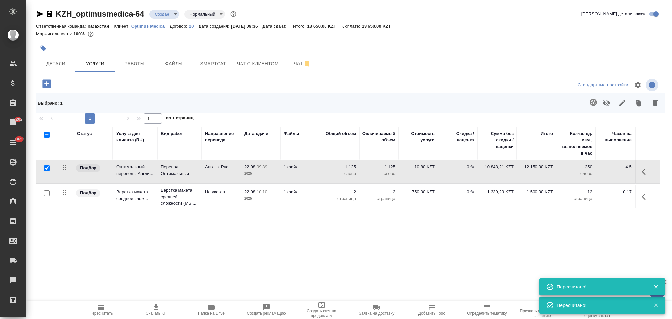
click at [38, 13] on icon "button" at bounding box center [40, 14] width 8 height 8
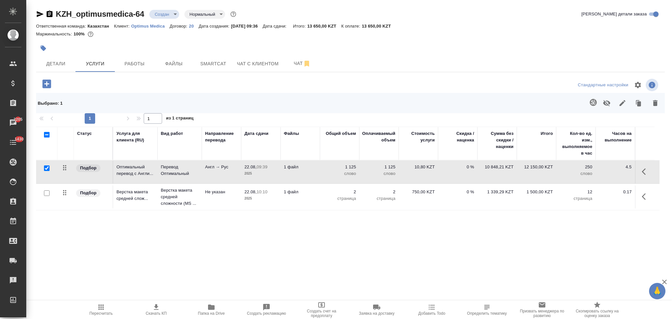
click at [156, 311] on span "Скачать КП" at bounding box center [156, 313] width 21 height 5
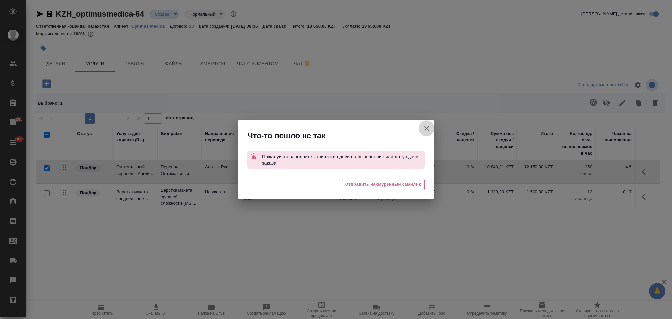
click at [427, 129] on icon "button" at bounding box center [426, 128] width 5 height 5
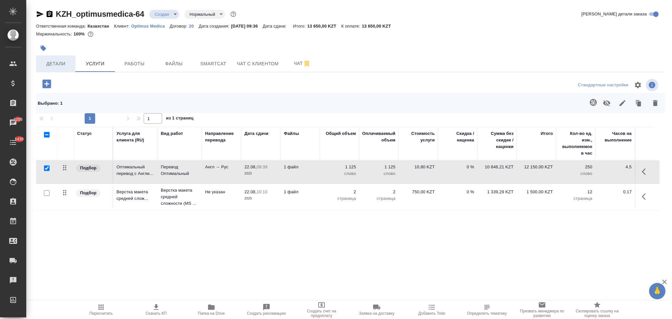
click at [64, 65] on span "Детали" at bounding box center [55, 64] width 31 height 8
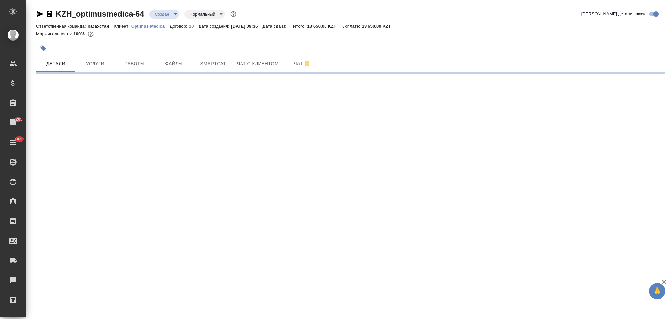
select select "RU"
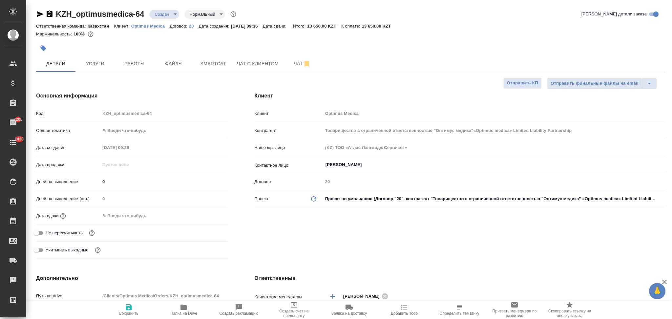
type textarea "x"
click at [138, 216] on input "text" at bounding box center [128, 216] width 57 height 10
click at [209, 213] on icon "button" at bounding box center [209, 215] width 6 height 7
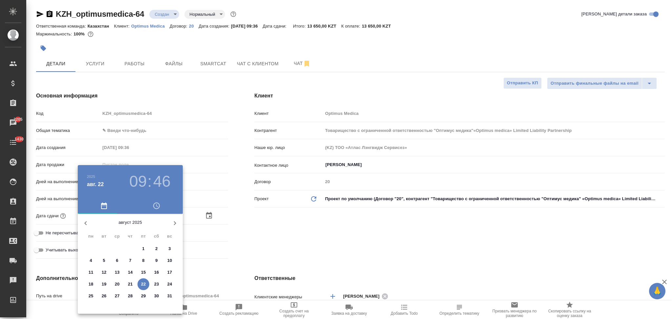
click at [141, 284] on p "22" at bounding box center [143, 284] width 5 height 7
type input "22.08.2025 09:46"
type input "Товарищество с ограниченной ответственностью "Оптимус медика"«Optimus medica» L…"
type textarea "x"
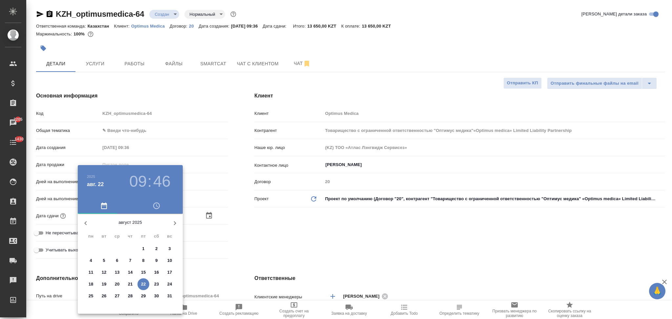
type textarea "x"
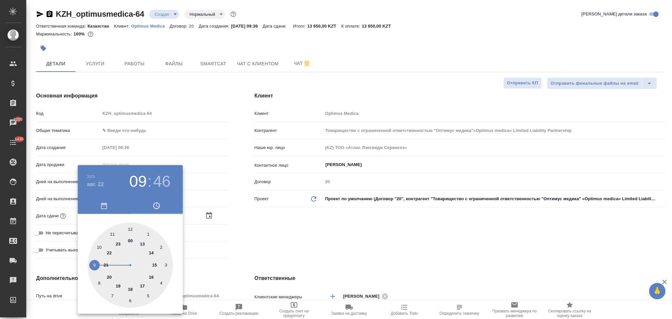
click at [151, 276] on div at bounding box center [130, 264] width 85 height 85
type input "22.08.2025 16:46"
type input "Товарищество с ограниченной ответственностью "Оптимус медика"«Optimus medica» L…"
type textarea "x"
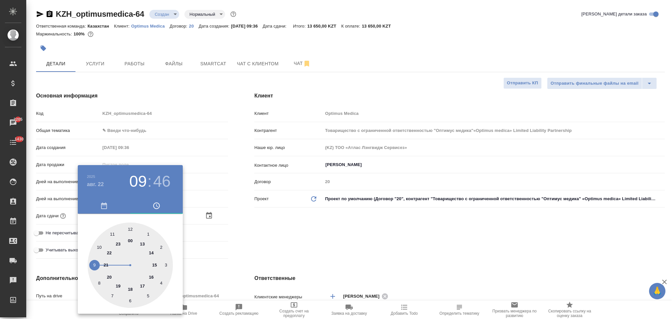
type textarea "x"
click at [130, 230] on div at bounding box center [130, 264] width 85 height 85
type input "22.08.2025 16:00"
type input "Товарищество с ограниченной ответственностью "Оптимус медика"«Optimus medica» L…"
type textarea "x"
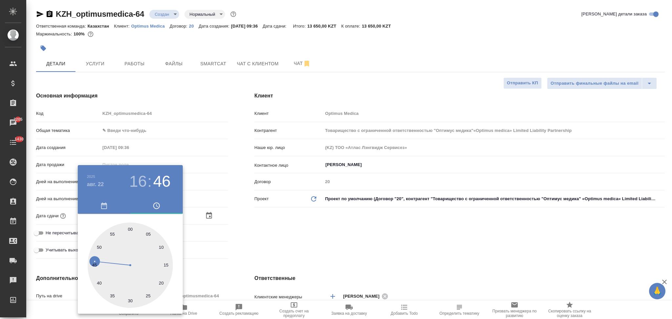
type textarea "x"
drag, startPoint x: 247, startPoint y: 250, endPoint x: 247, endPoint y: 254, distance: 4.0
click at [248, 251] on div at bounding box center [336, 159] width 672 height 319
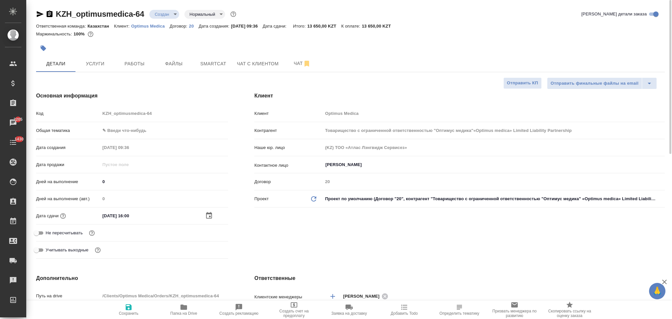
click at [130, 308] on icon "button" at bounding box center [129, 307] width 6 height 6
type input "Товарищество с ограниченной ответственностью "Оптимус медика"«Optimus medica» L…"
type textarea "x"
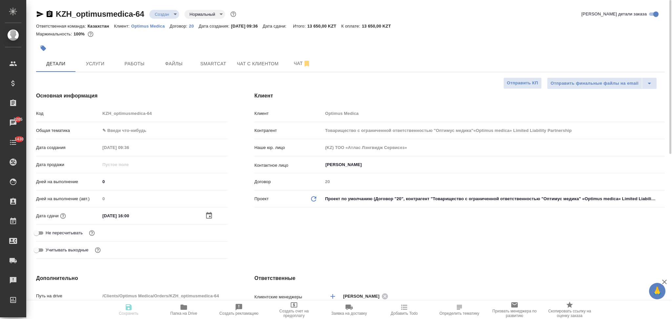
type input "Товарищество с ограниченной ответственностью "Оптимус медика"«Optimus medica» L…"
type textarea "x"
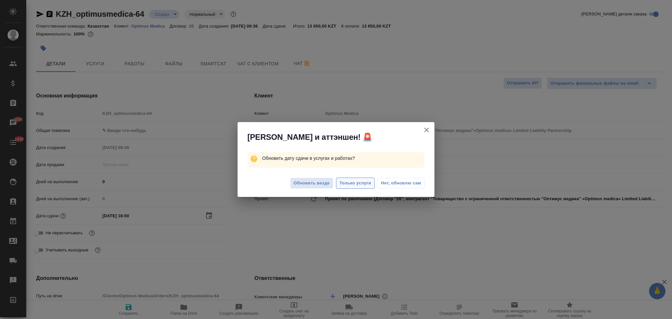
click at [360, 184] on span "Только услуги" at bounding box center [355, 183] width 32 height 8
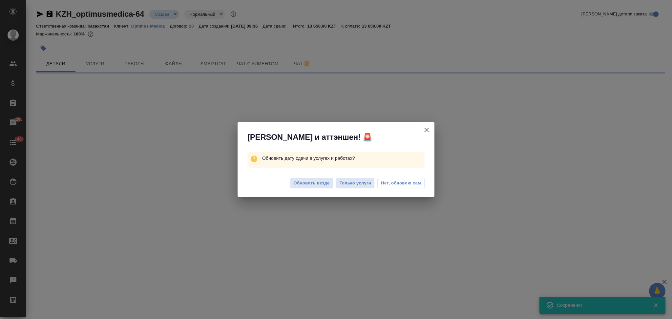
select select "RU"
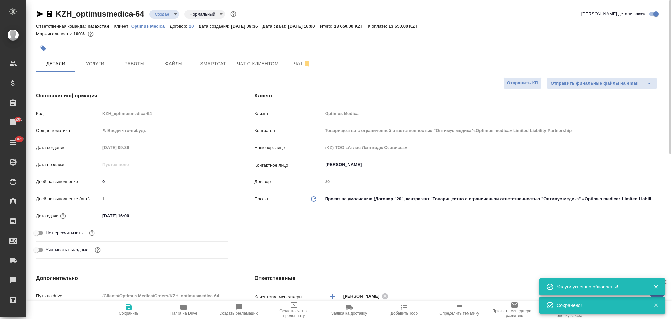
type textarea "x"
click at [97, 61] on span "Услуги" at bounding box center [94, 64] width 31 height 8
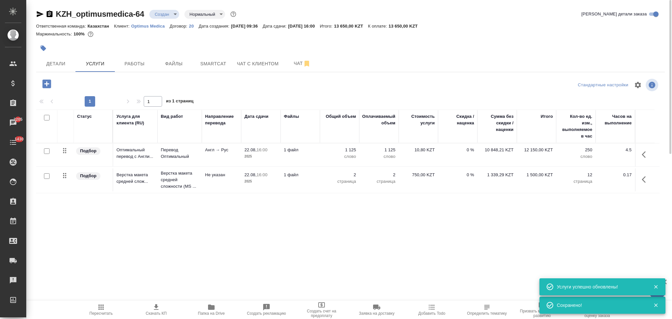
click at [155, 306] on icon "button" at bounding box center [156, 307] width 5 height 6
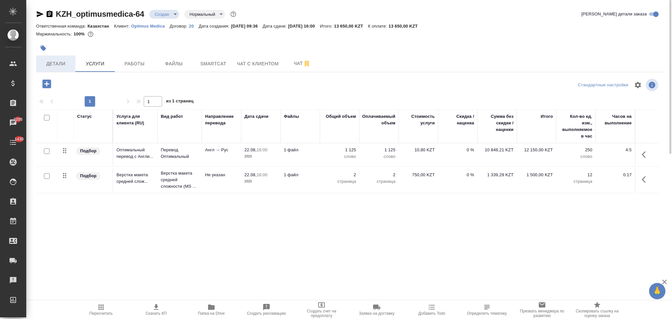
click at [62, 67] on span "Детали" at bounding box center [55, 64] width 31 height 8
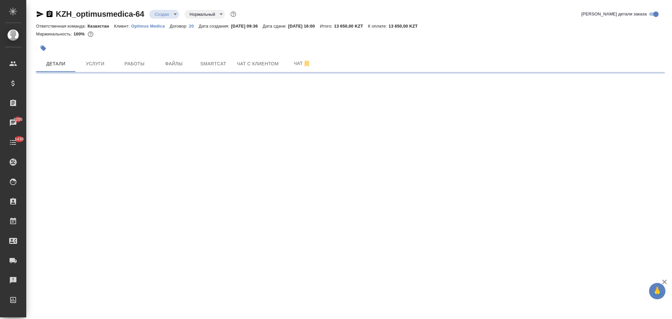
select select "RU"
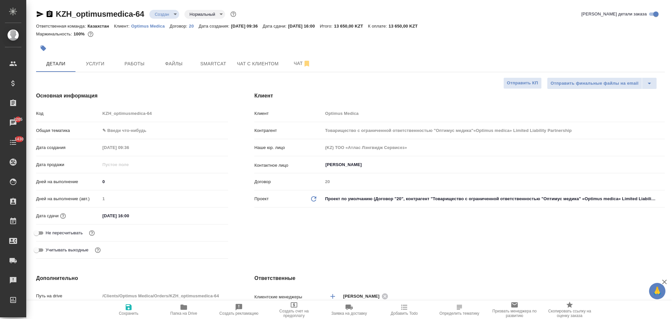
type textarea "x"
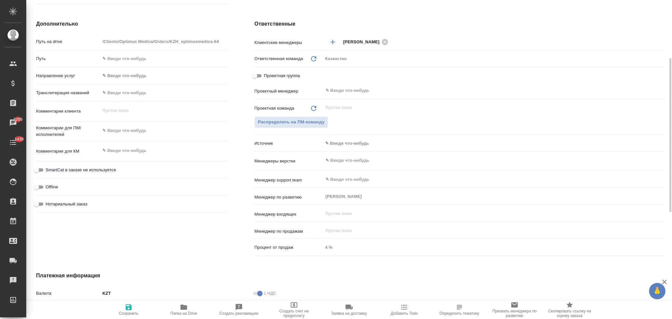
scroll to position [211, 0]
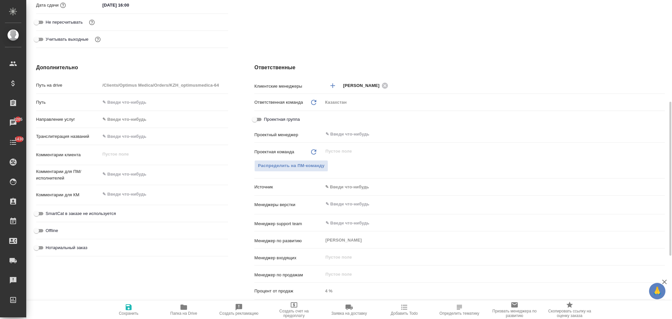
type input "Товарищество с ограниченной ответственностью "Оптимус медика"«Optimus medica» L…"
type textarea "x"
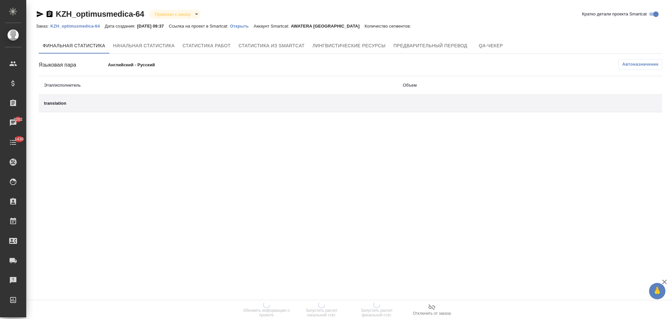
click at [245, 25] on p "Открыть" at bounding box center [242, 26] width 24 height 5
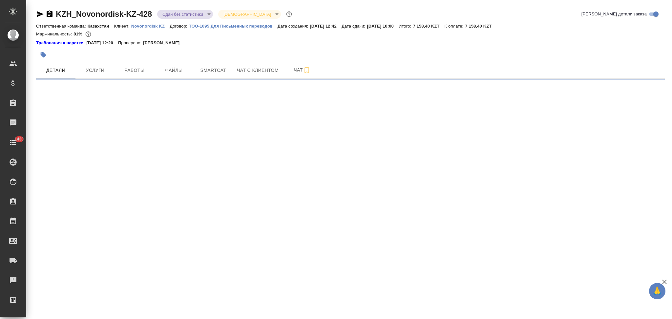
select select "RU"
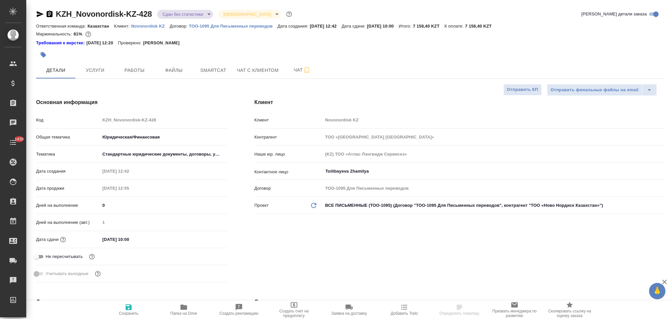
type textarea "x"
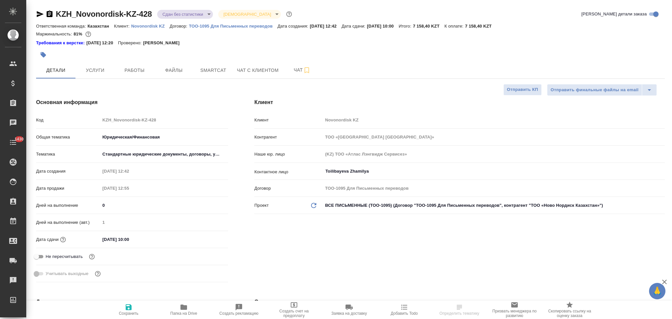
type textarea "x"
click at [185, 308] on icon "button" at bounding box center [183, 306] width 7 height 5
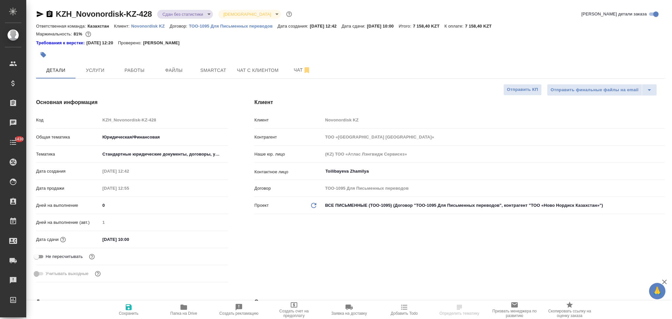
type textarea "x"
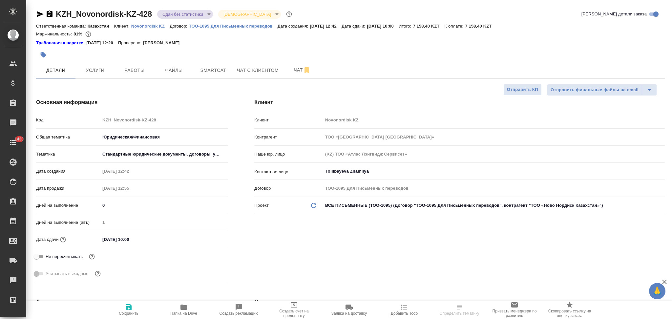
type textarea "x"
click at [93, 117] on div "Код KZH_Novonordisk-KZ-428" at bounding box center [132, 119] width 192 height 11
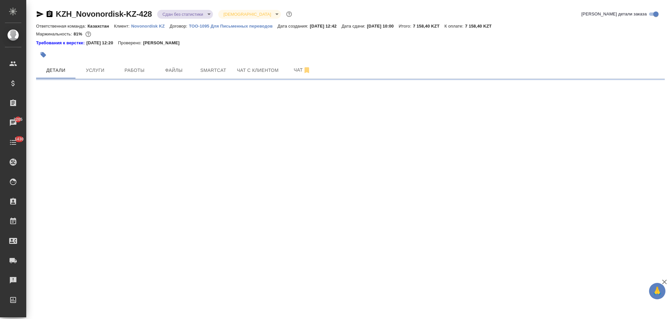
select select "RU"
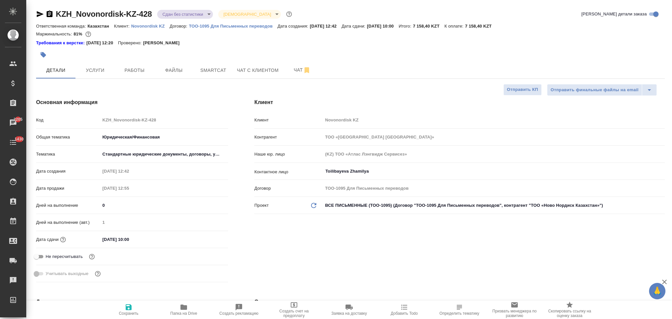
type textarea "x"
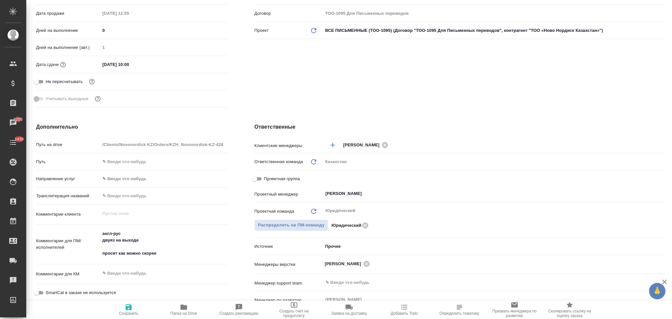
type textarea "x"
